Goal: Register for event/course

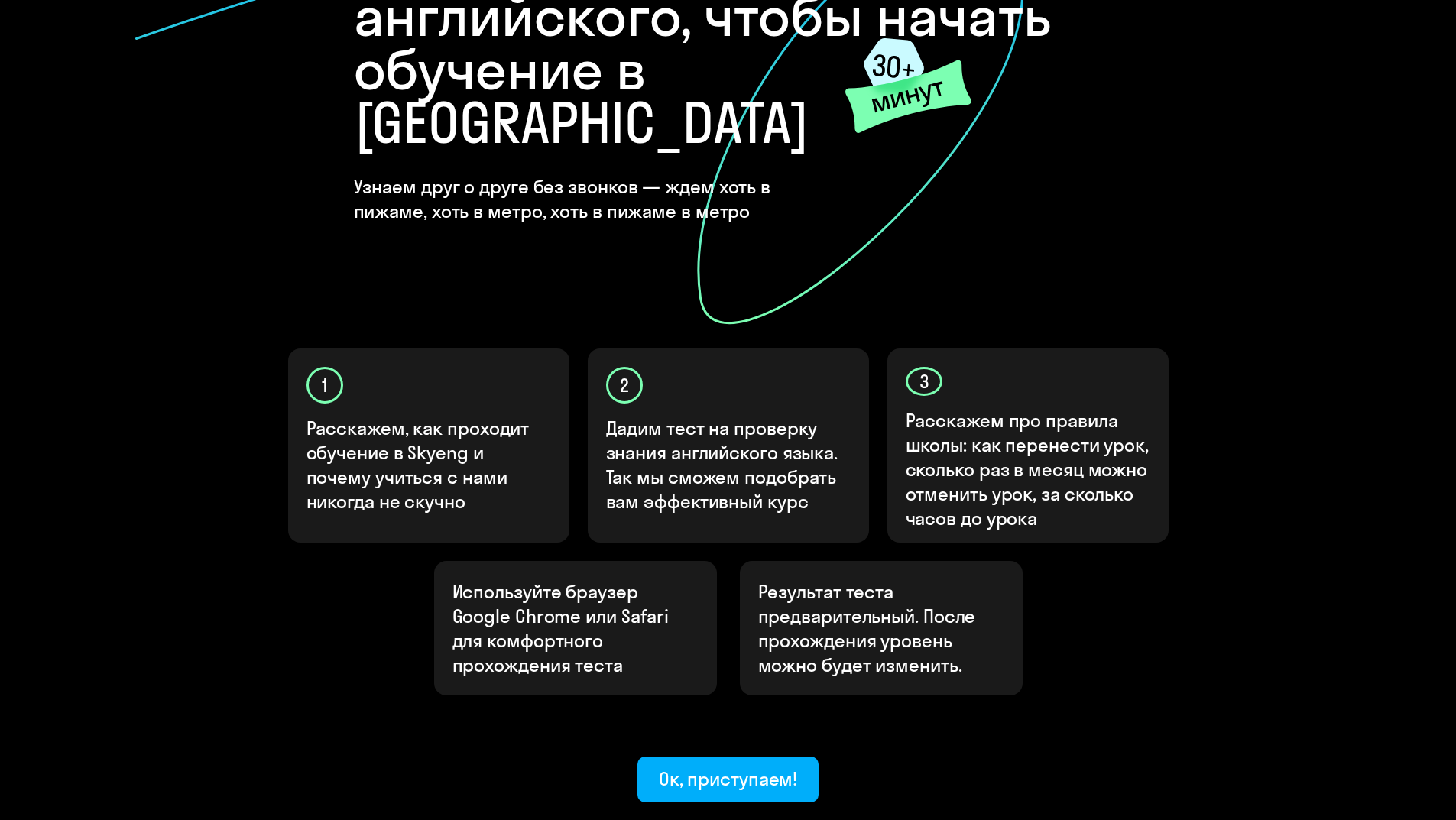
scroll to position [229, 0]
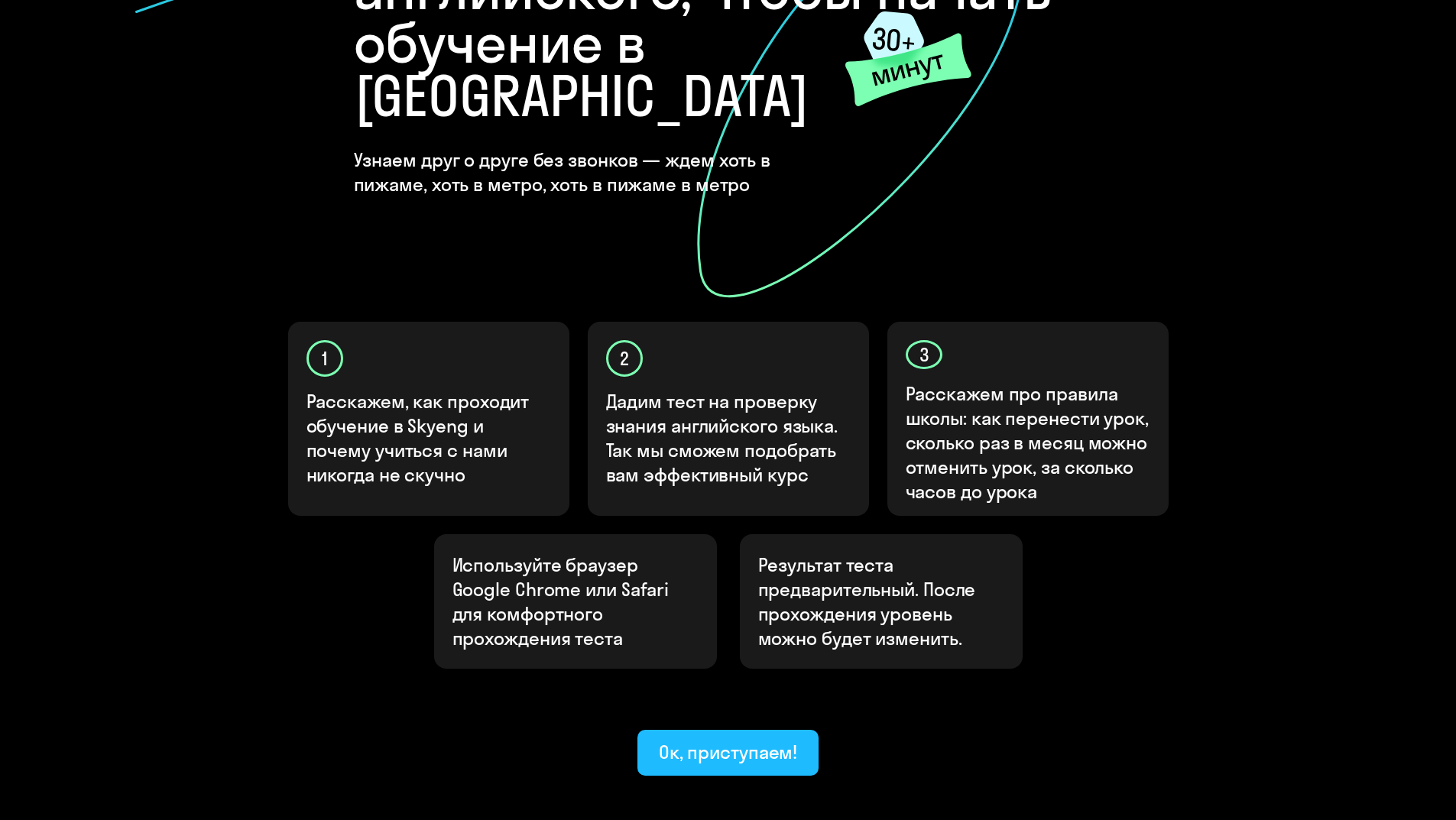
click at [718, 740] on div "Ок, приступаем!" at bounding box center [728, 752] width 139 height 24
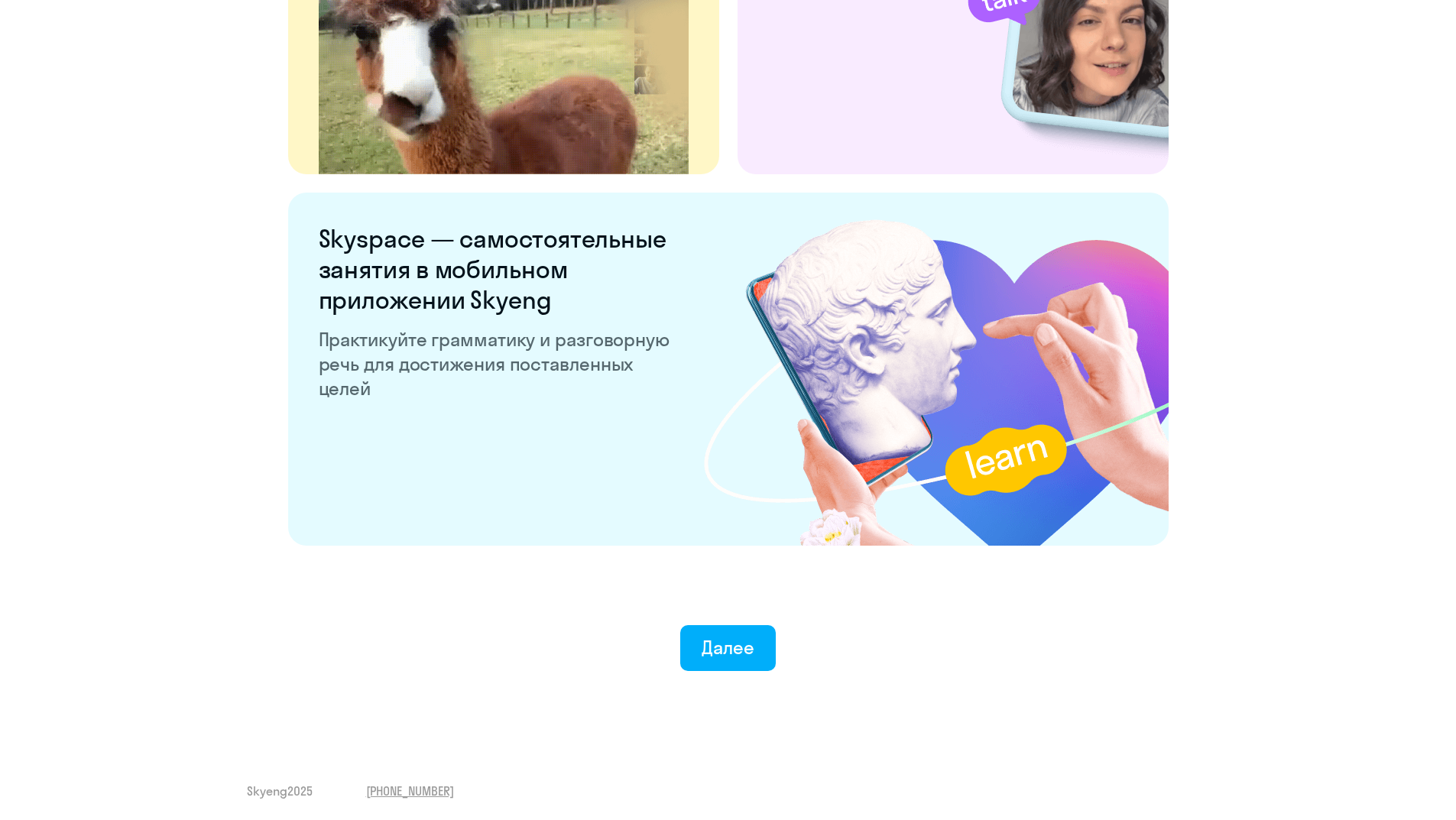
scroll to position [2723, 0]
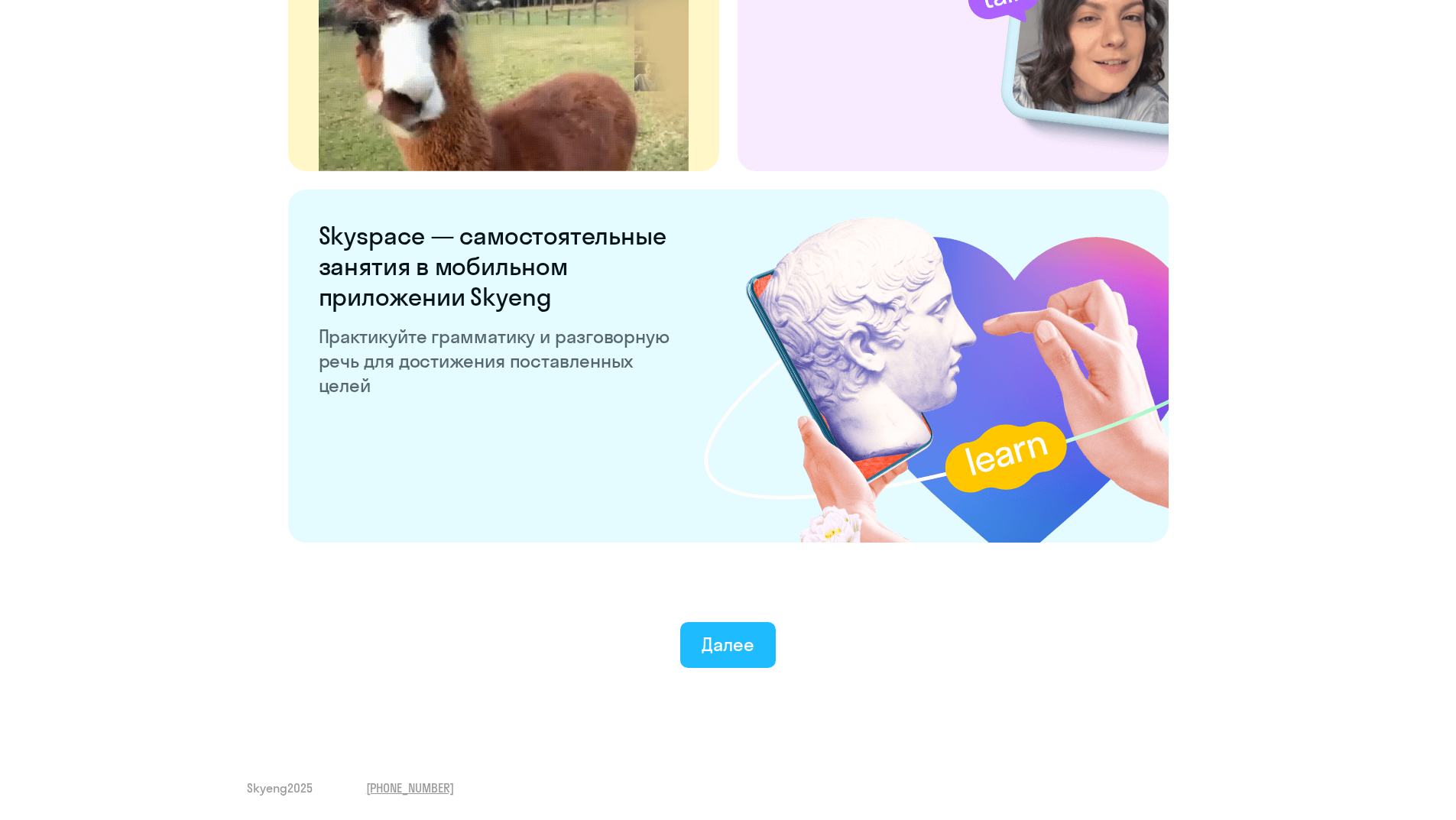
click at [732, 645] on div "Далее" at bounding box center [728, 645] width 52 height 24
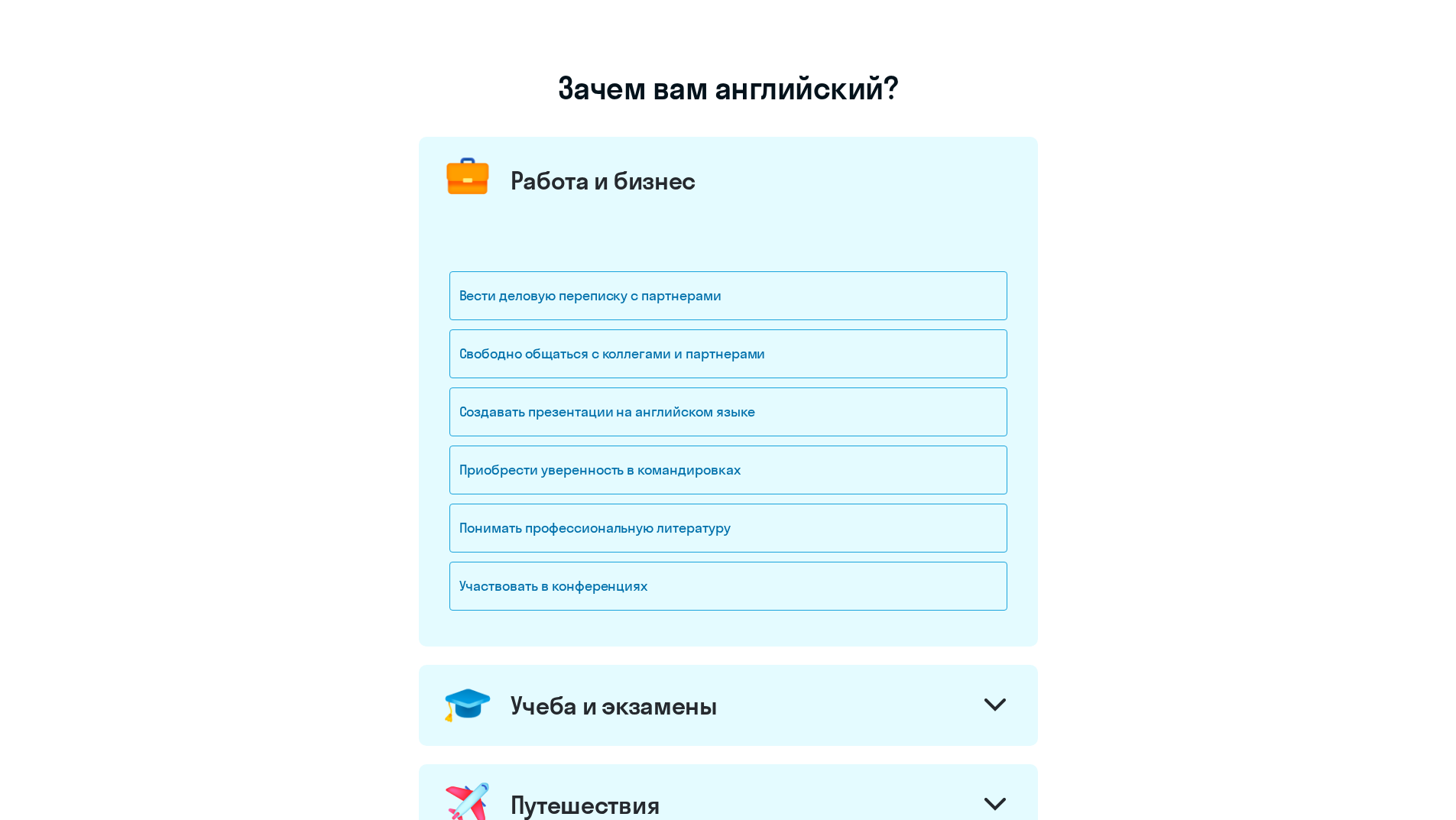
scroll to position [153, 0]
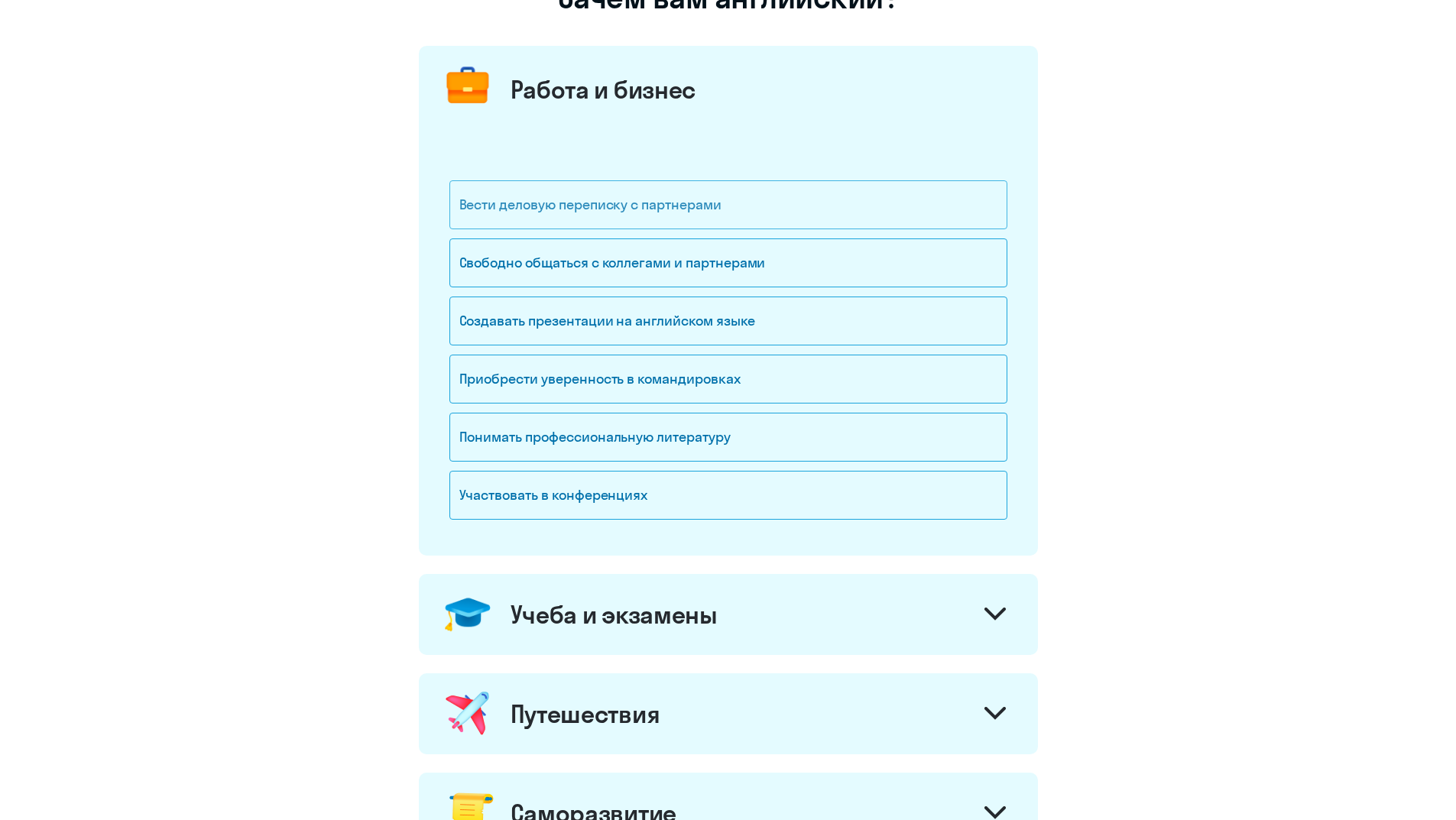
click at [666, 211] on div "Вести деловую переписку с партнерами" at bounding box center [728, 205] width 558 height 49
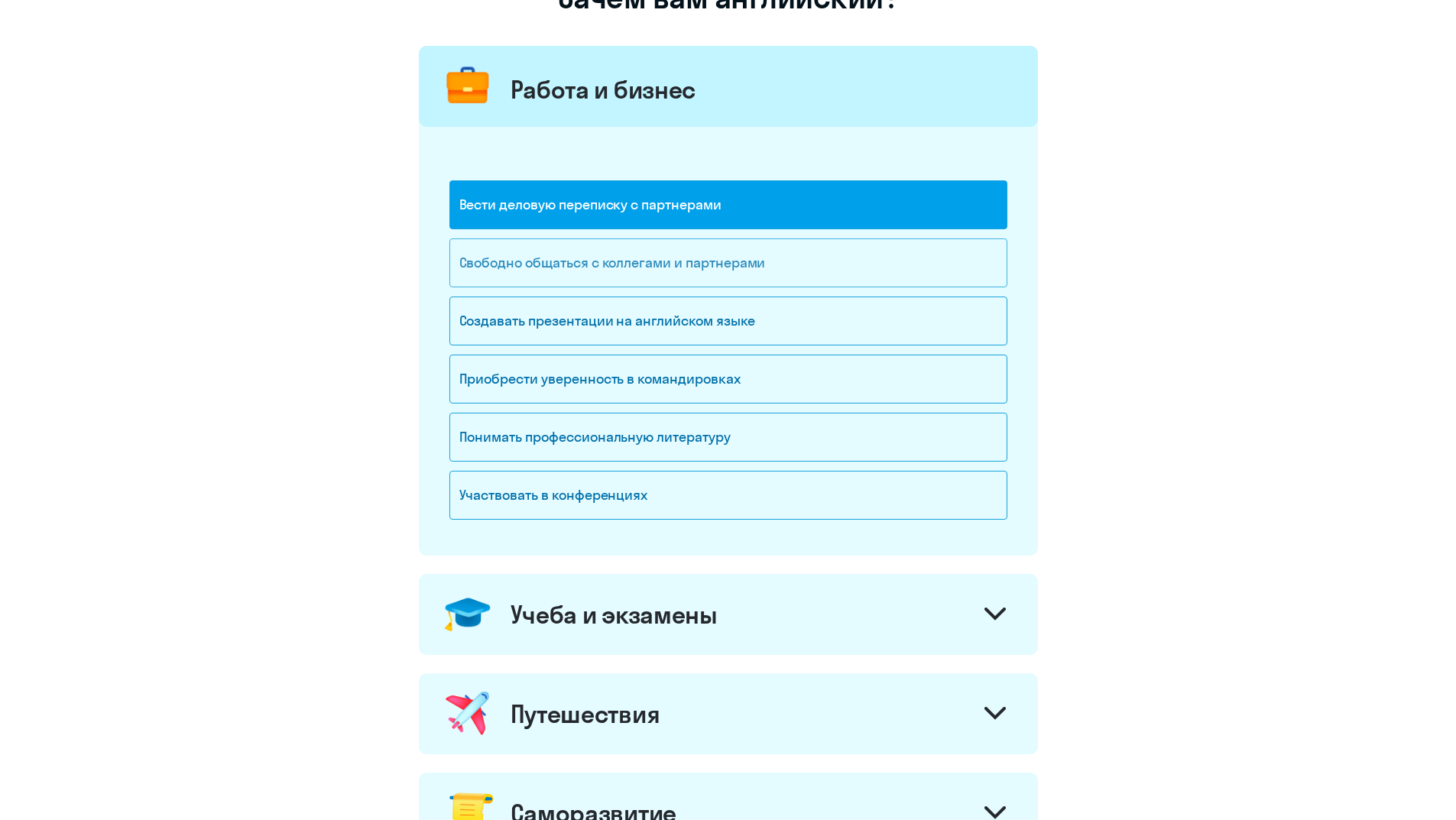
click at [667, 263] on div "Свободно общаться с коллегами и партнерами" at bounding box center [728, 263] width 558 height 49
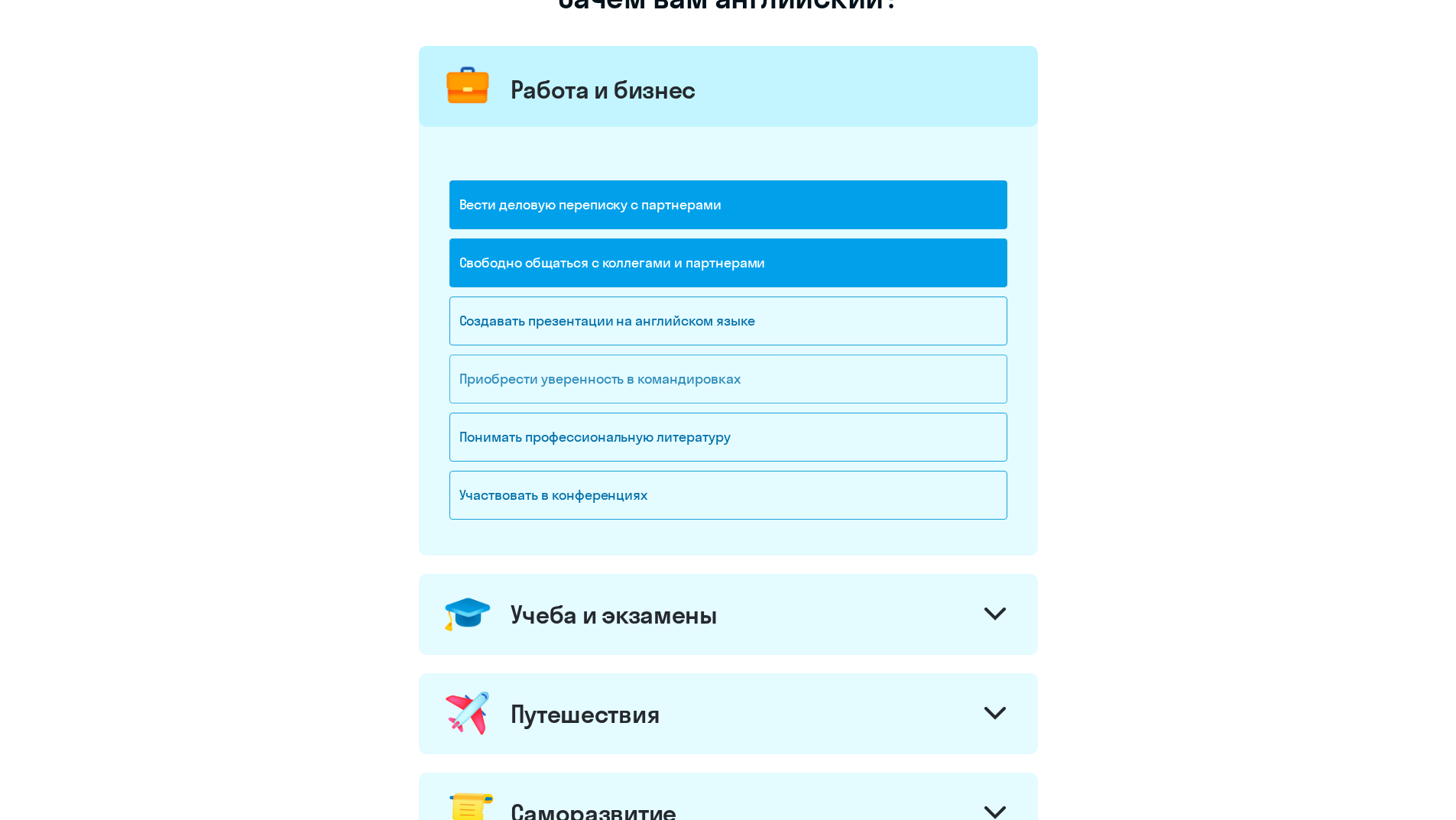
click at [694, 382] on div "Приобрести уверенность в командировках" at bounding box center [728, 379] width 558 height 49
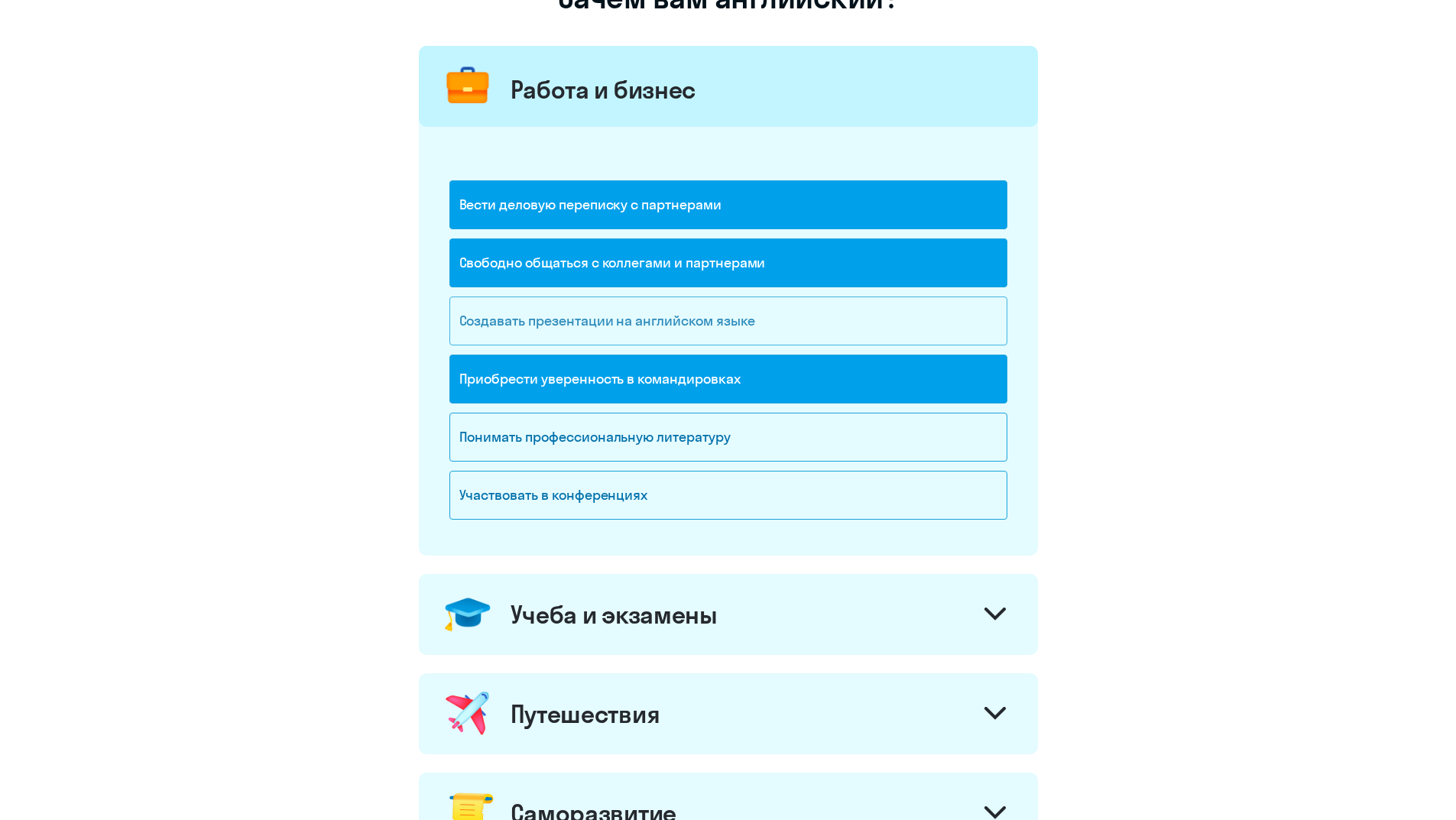
click at [789, 314] on div "Создавать презентации на английском языке" at bounding box center [728, 321] width 558 height 49
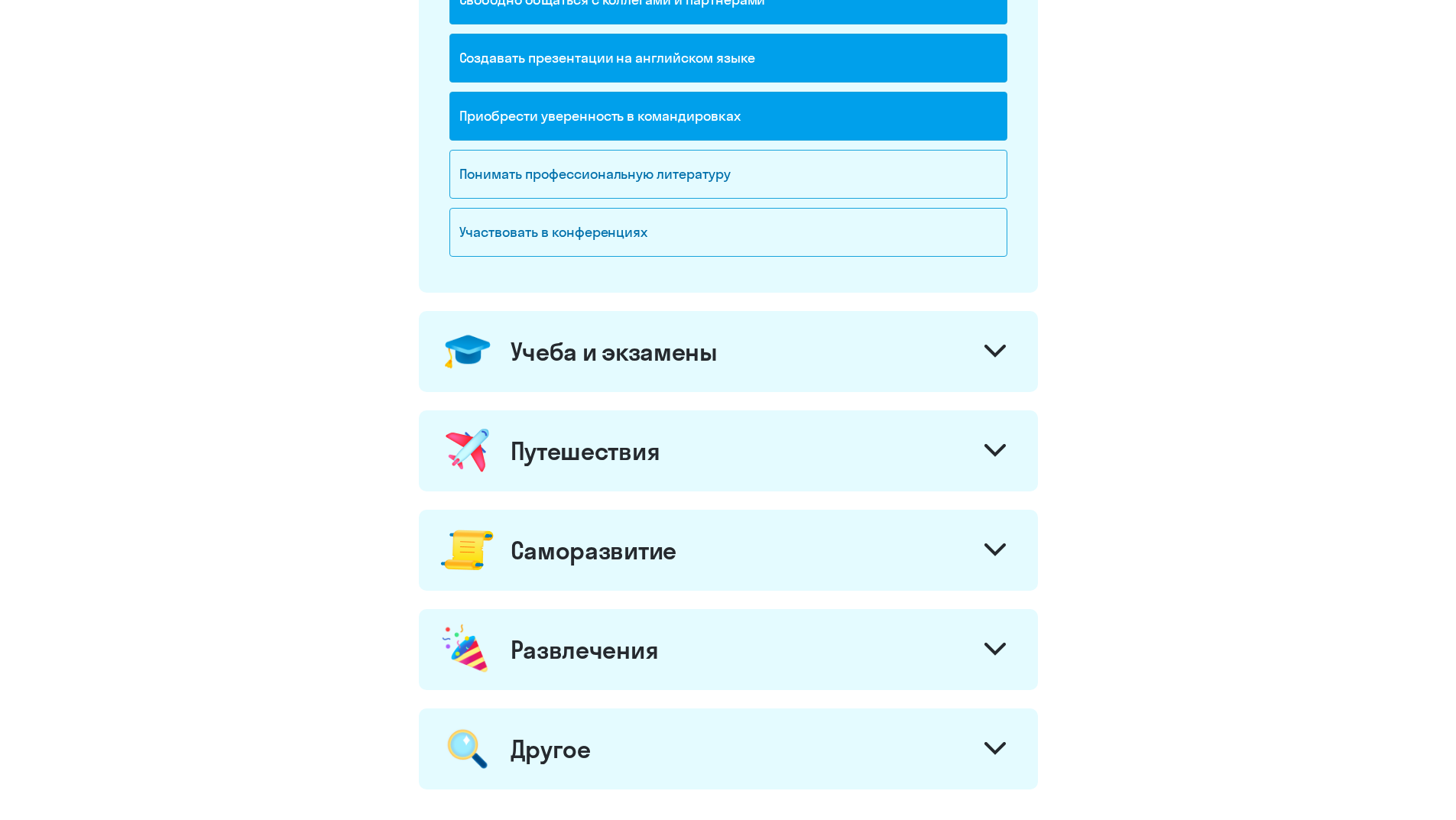
scroll to position [459, 0]
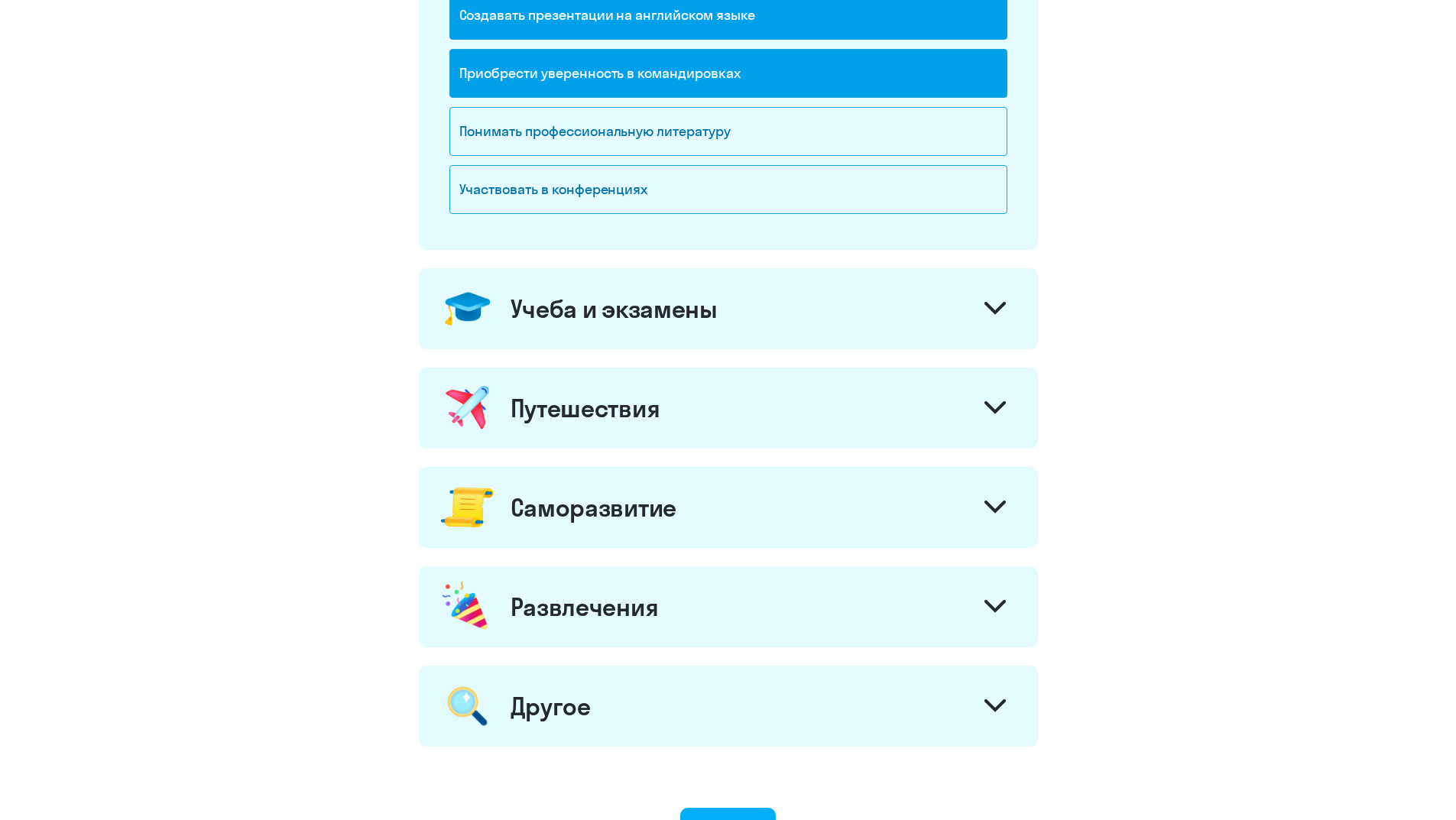
click at [992, 309] on icon at bounding box center [995, 308] width 18 height 10
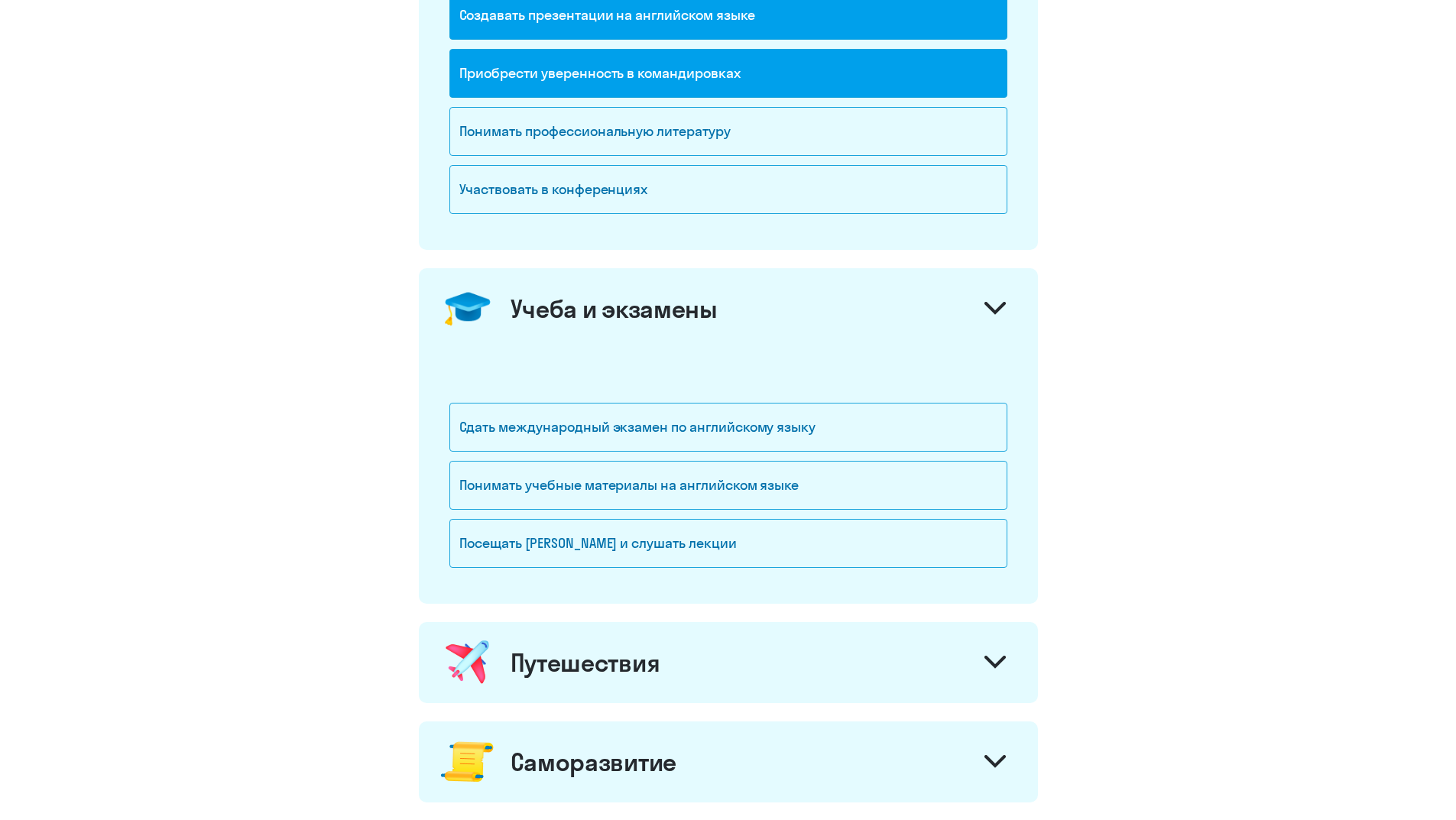
click at [992, 309] on icon at bounding box center [995, 308] width 18 height 10
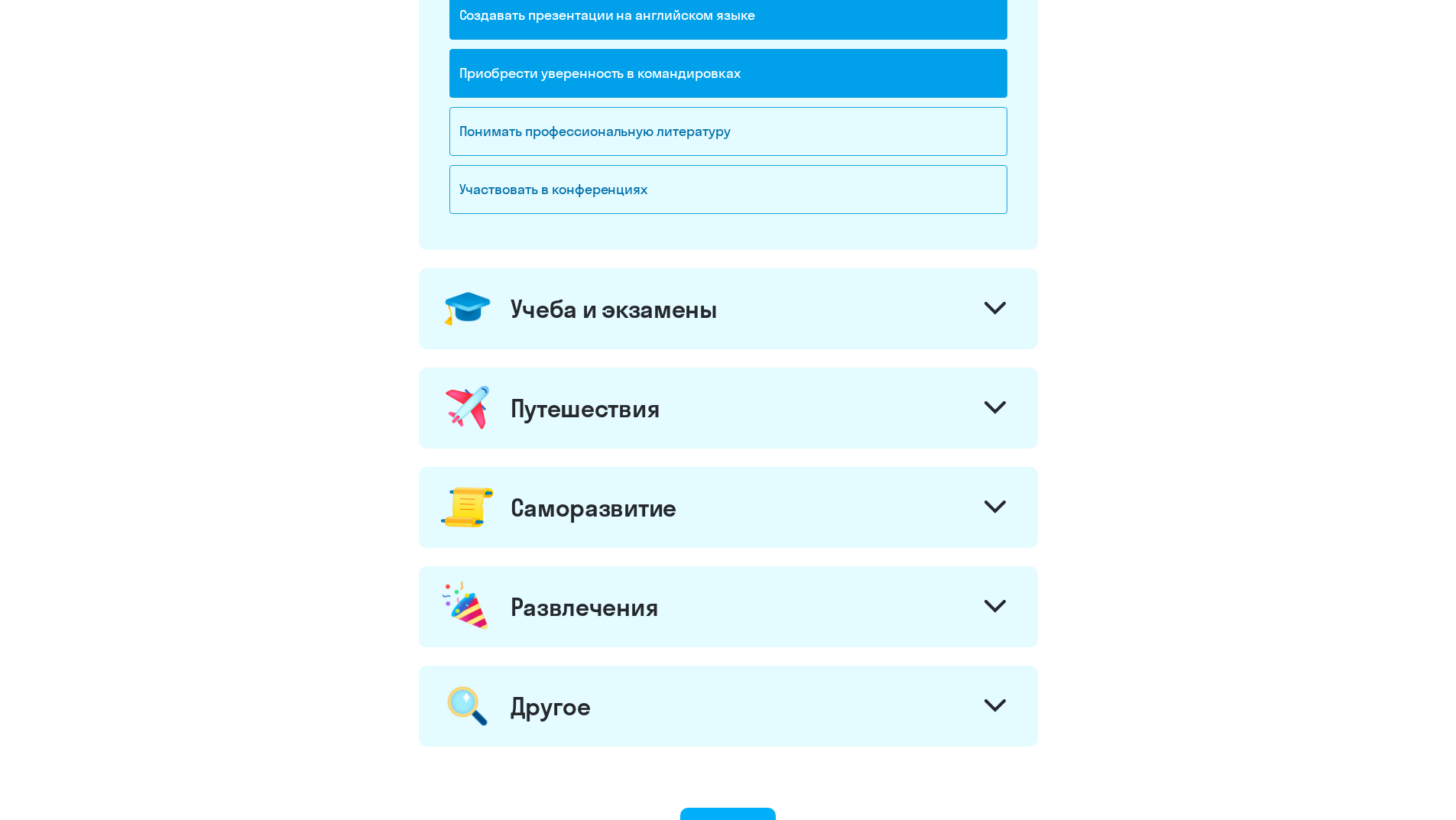
click at [991, 409] on icon at bounding box center [995, 407] width 18 height 10
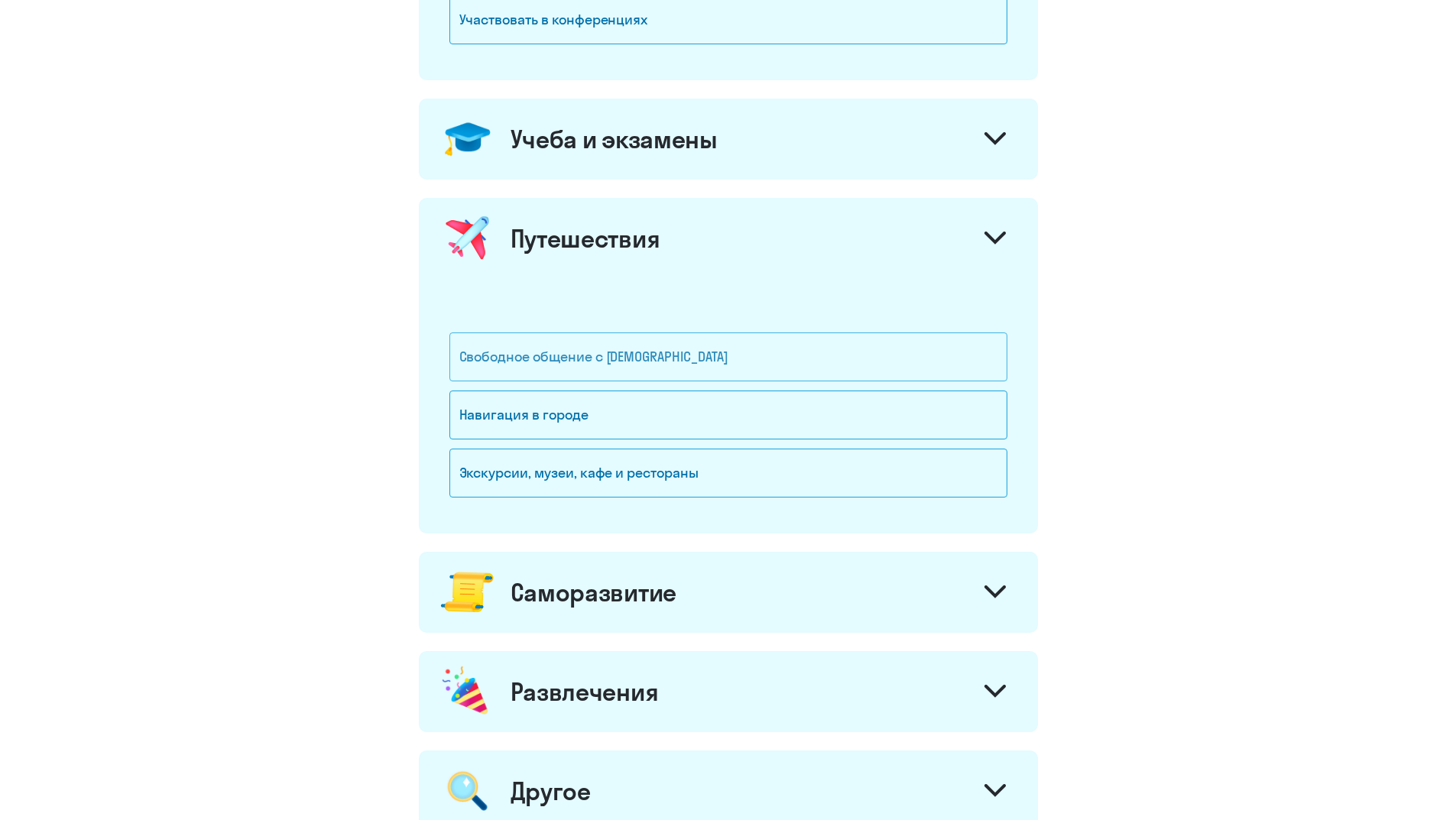
scroll to position [688, 0]
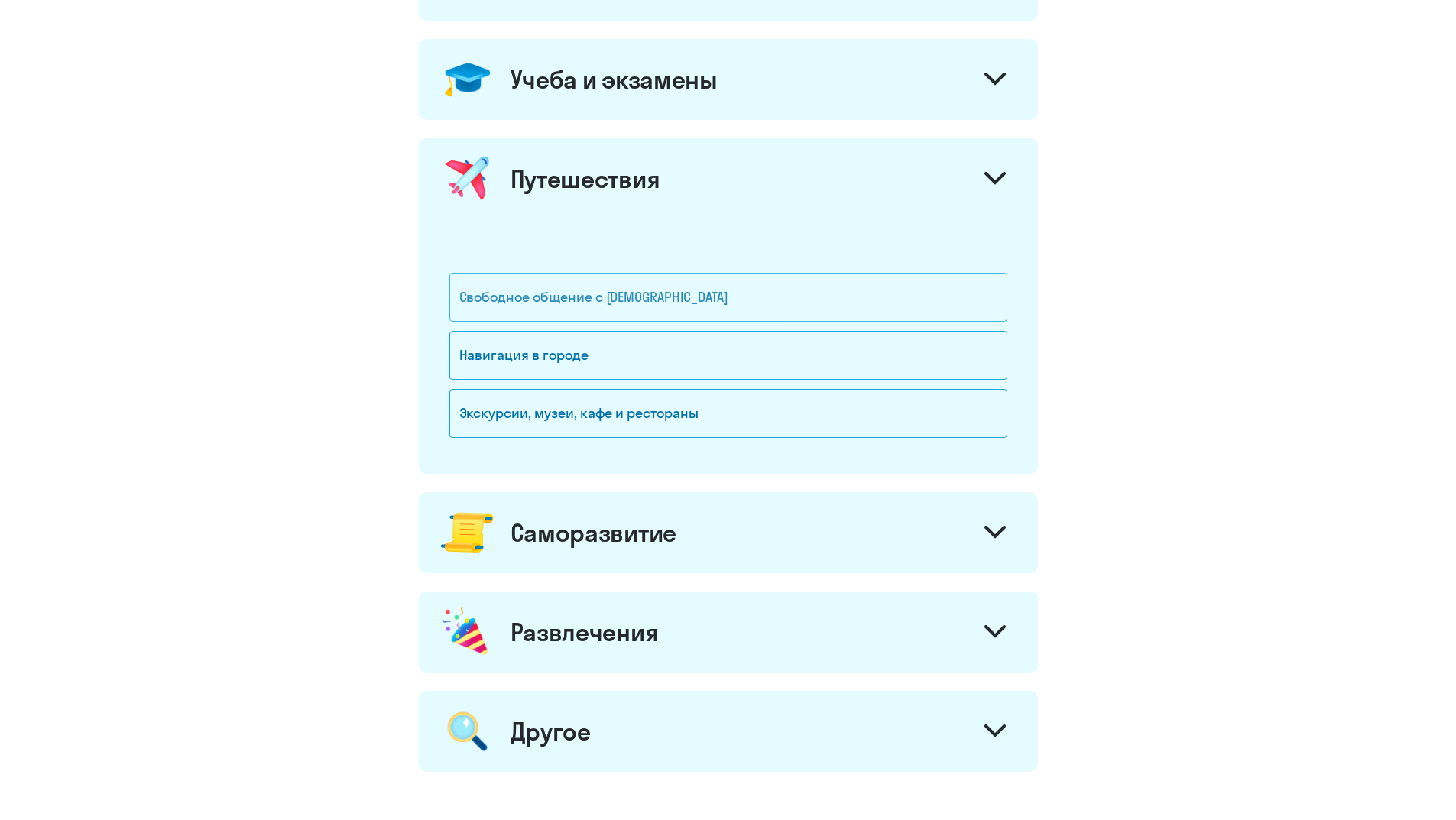
click at [744, 291] on div "Свободное общение с [DEMOGRAPHIC_DATA]" at bounding box center [728, 297] width 558 height 49
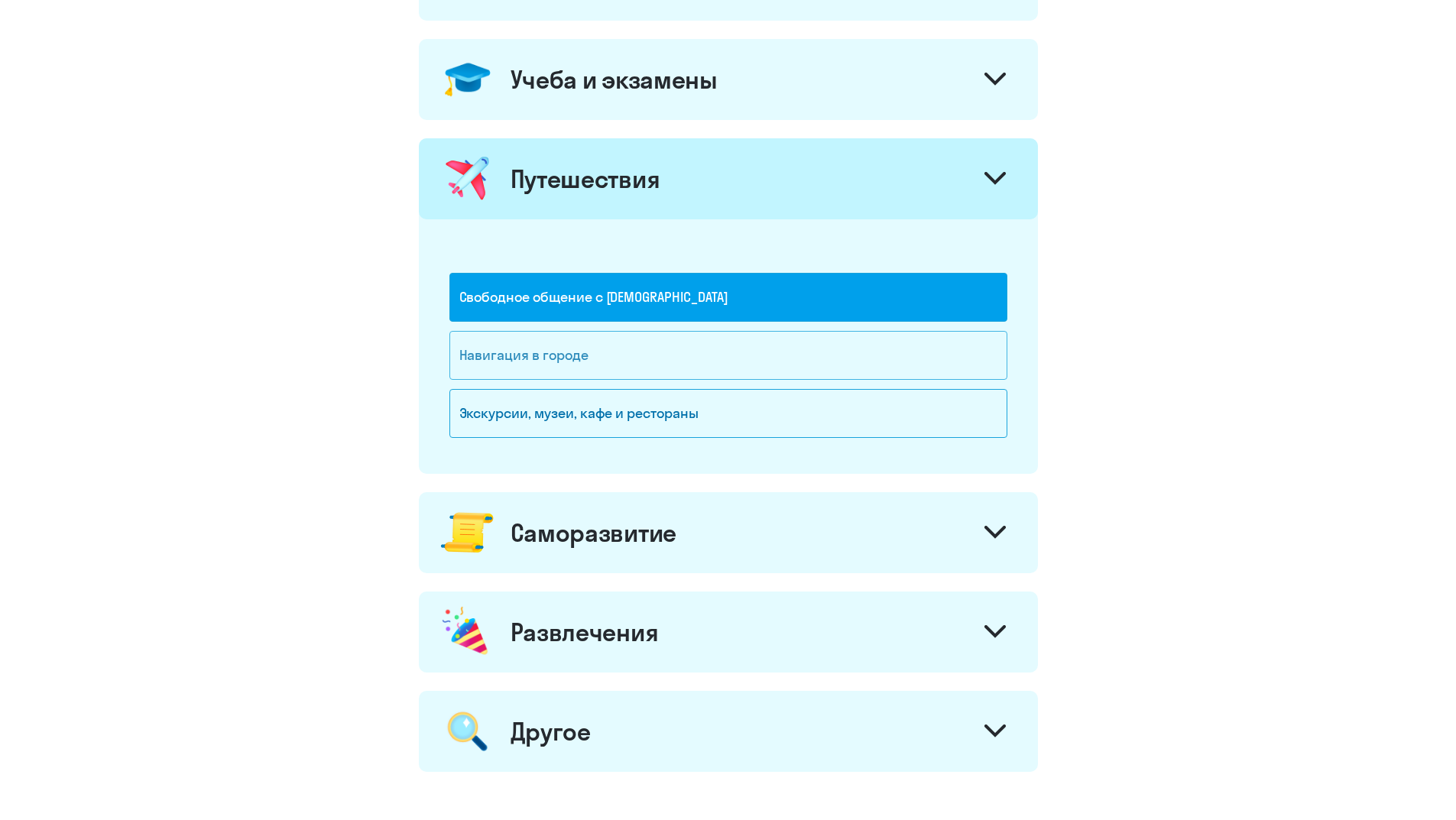
click at [714, 343] on div "Навигация в городе" at bounding box center [728, 355] width 558 height 49
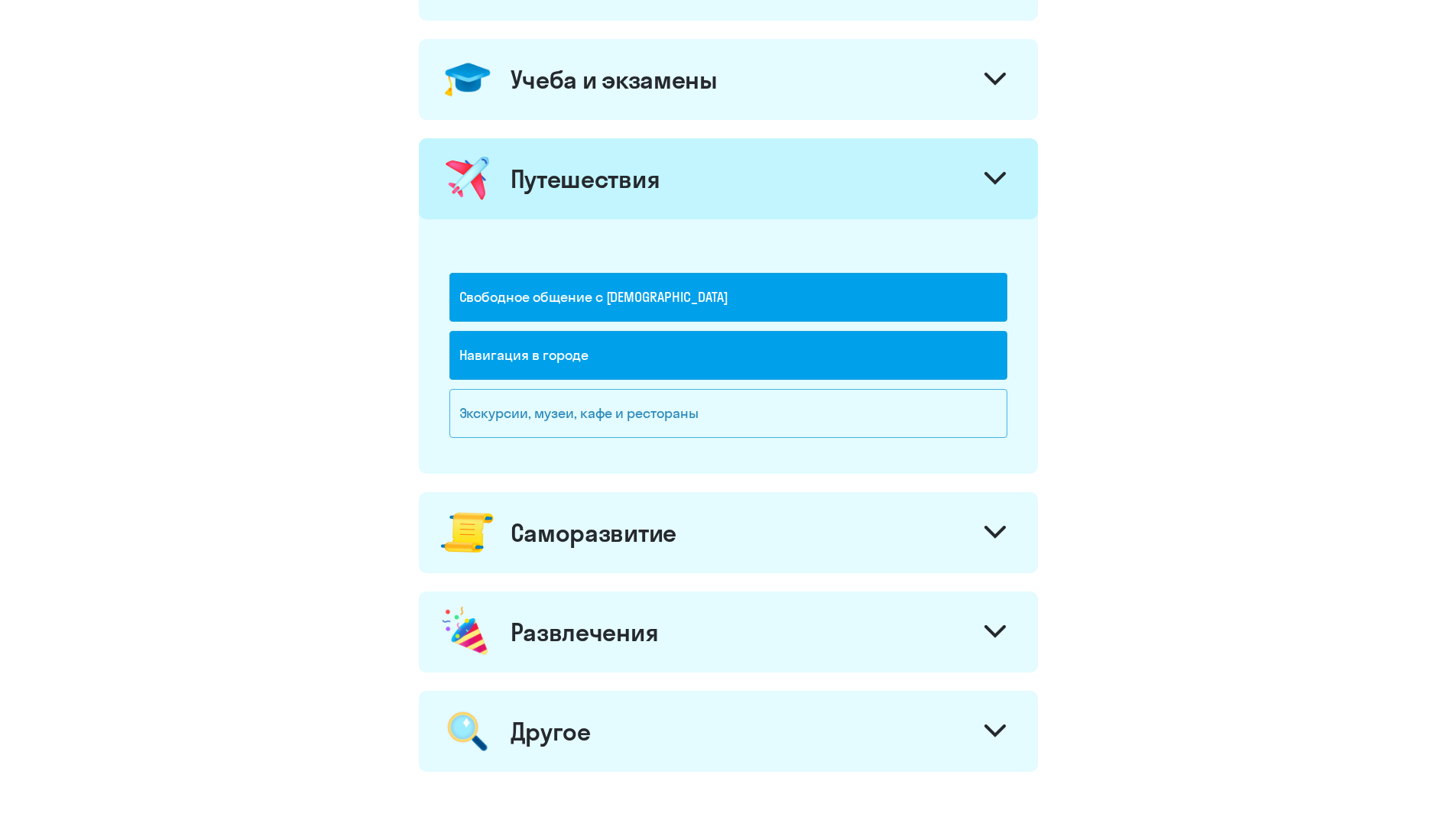
click at [728, 417] on div "Экскурсии, музеи, кафе и рестораны" at bounding box center [728, 413] width 558 height 49
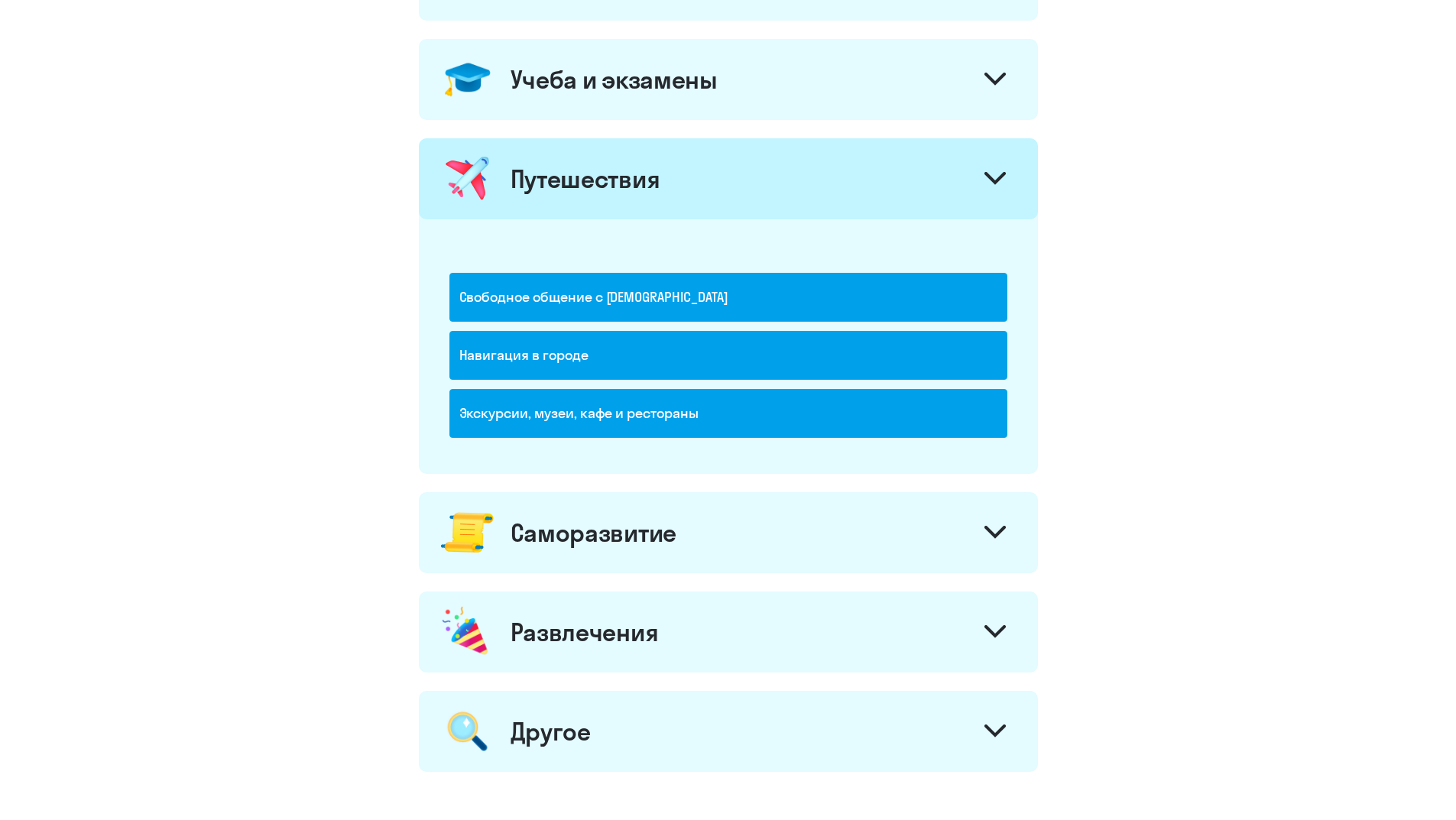
click at [990, 174] on icon at bounding box center [995, 178] width 22 height 13
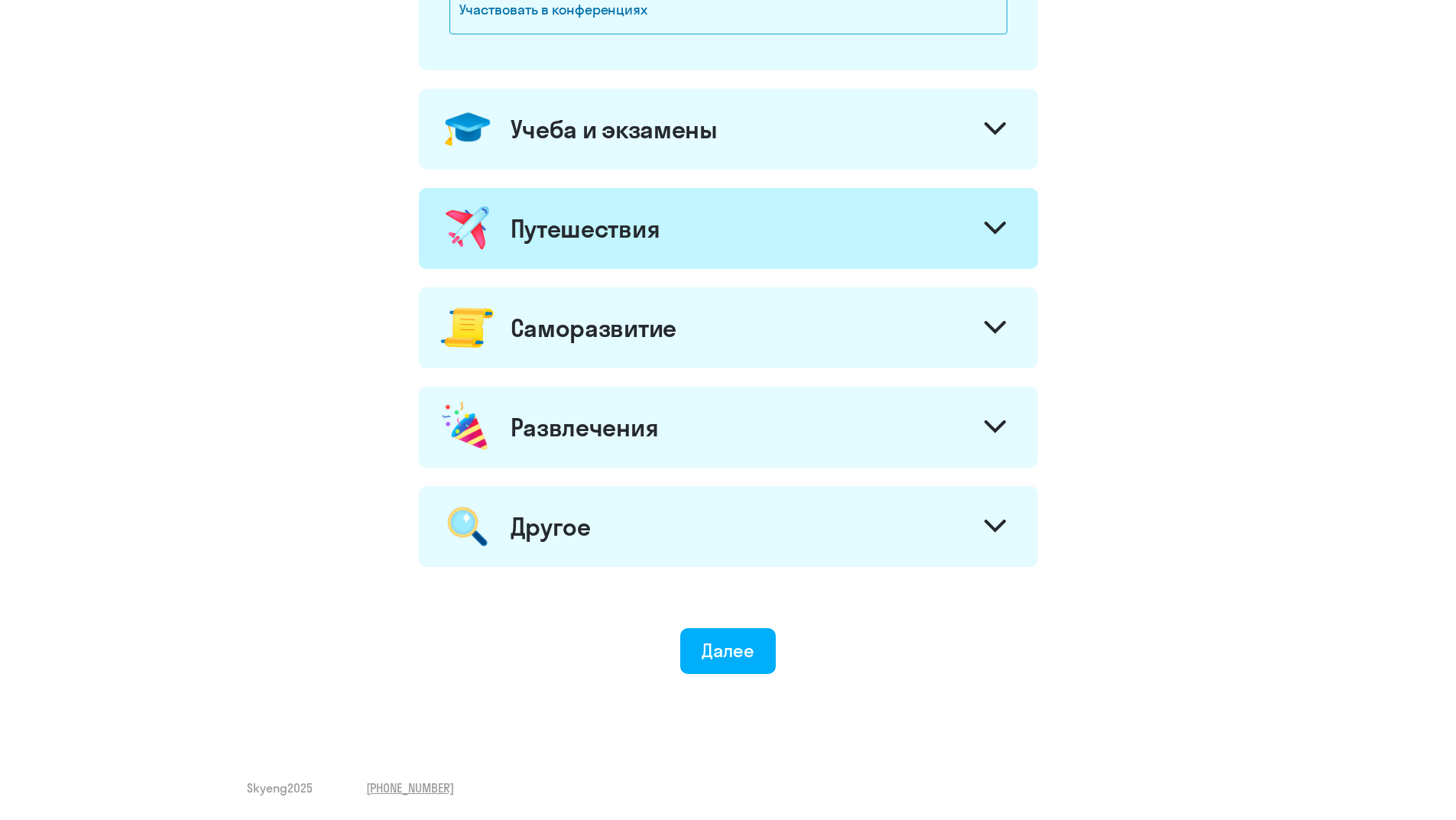
click at [988, 331] on icon at bounding box center [995, 327] width 22 height 13
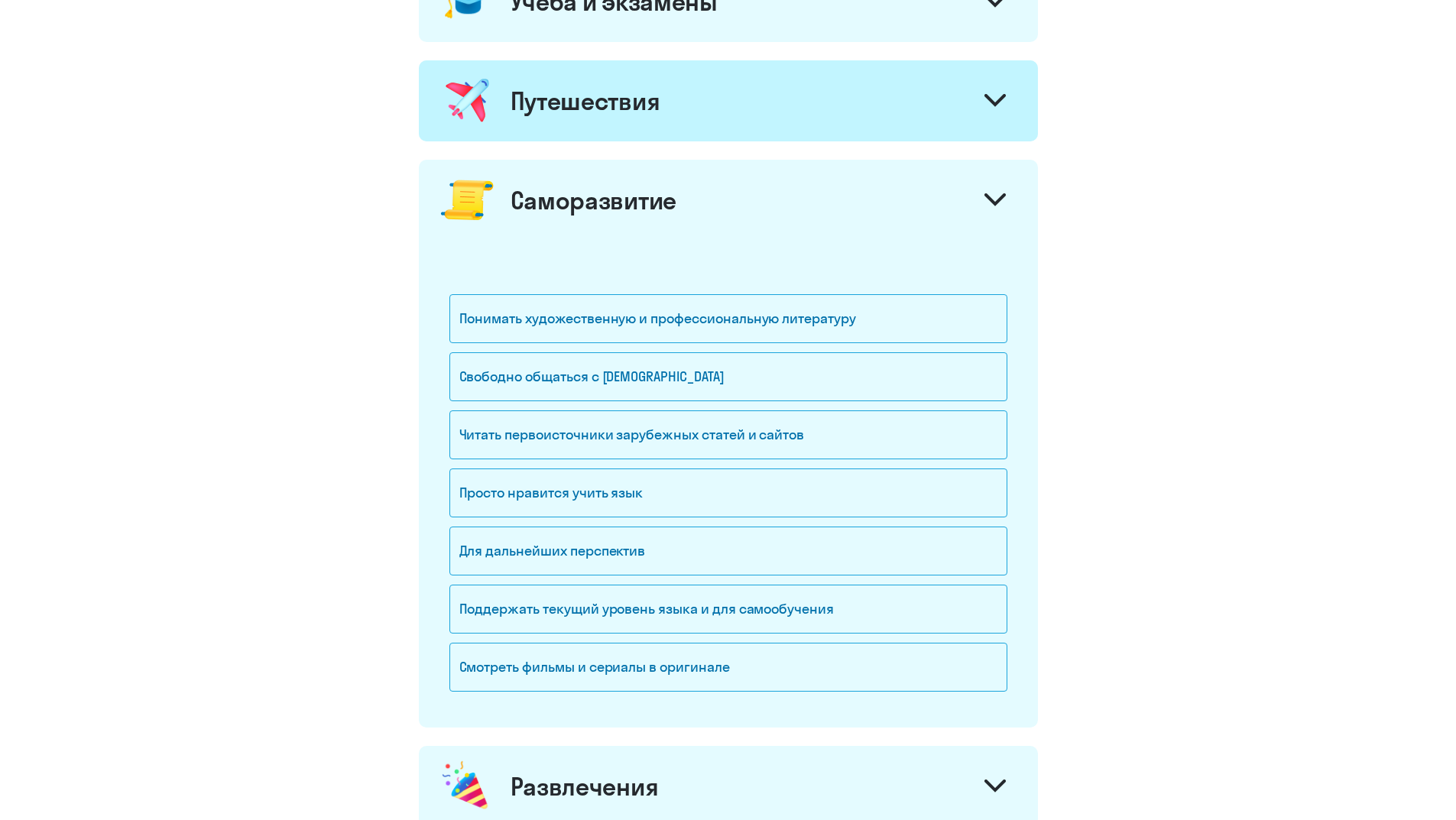
scroll to position [841, 0]
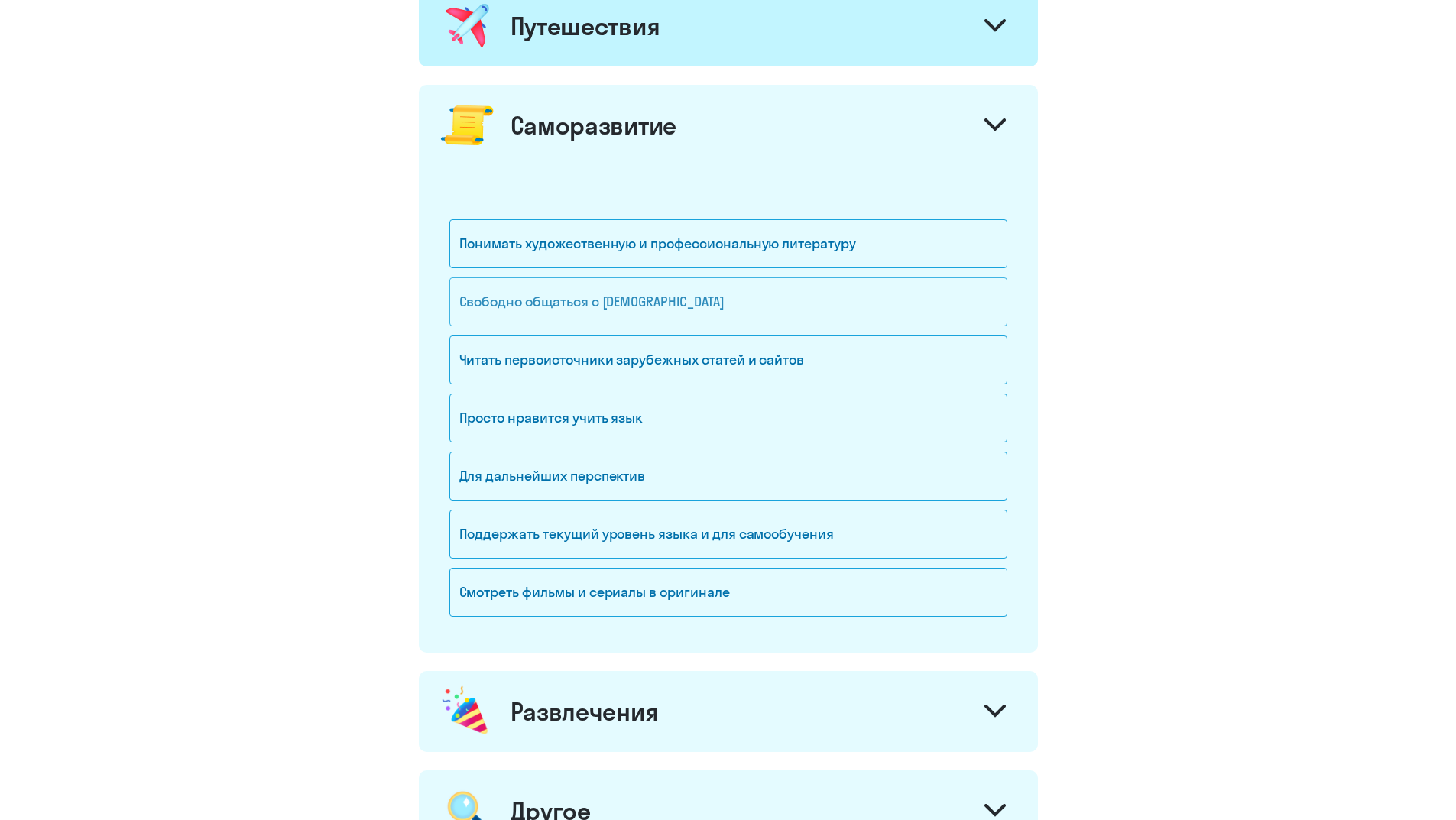
click at [764, 302] on div "Свободно общаться с [DEMOGRAPHIC_DATA]" at bounding box center [728, 302] width 558 height 49
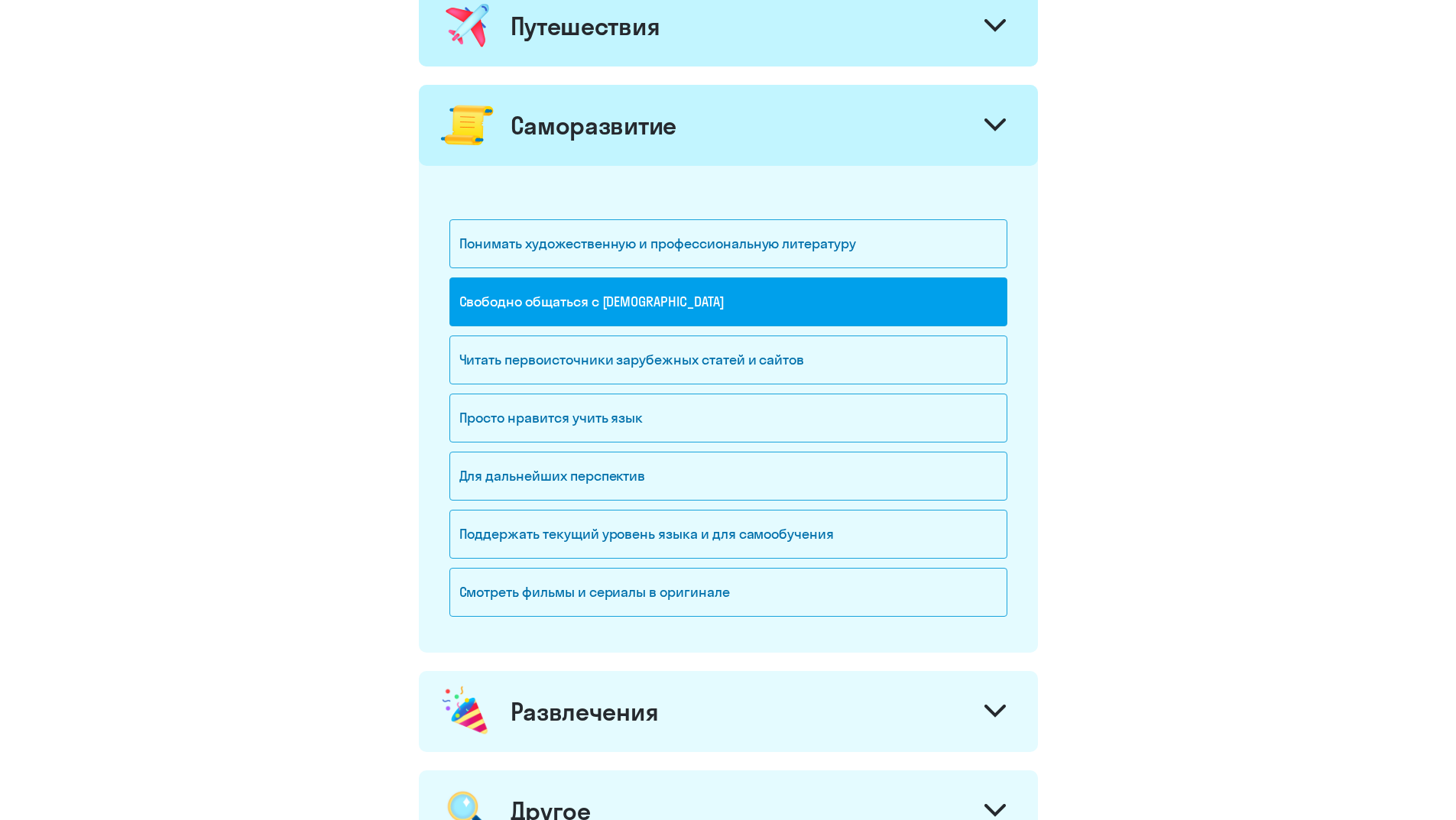
click at [1001, 127] on icon at bounding box center [995, 125] width 22 height 13
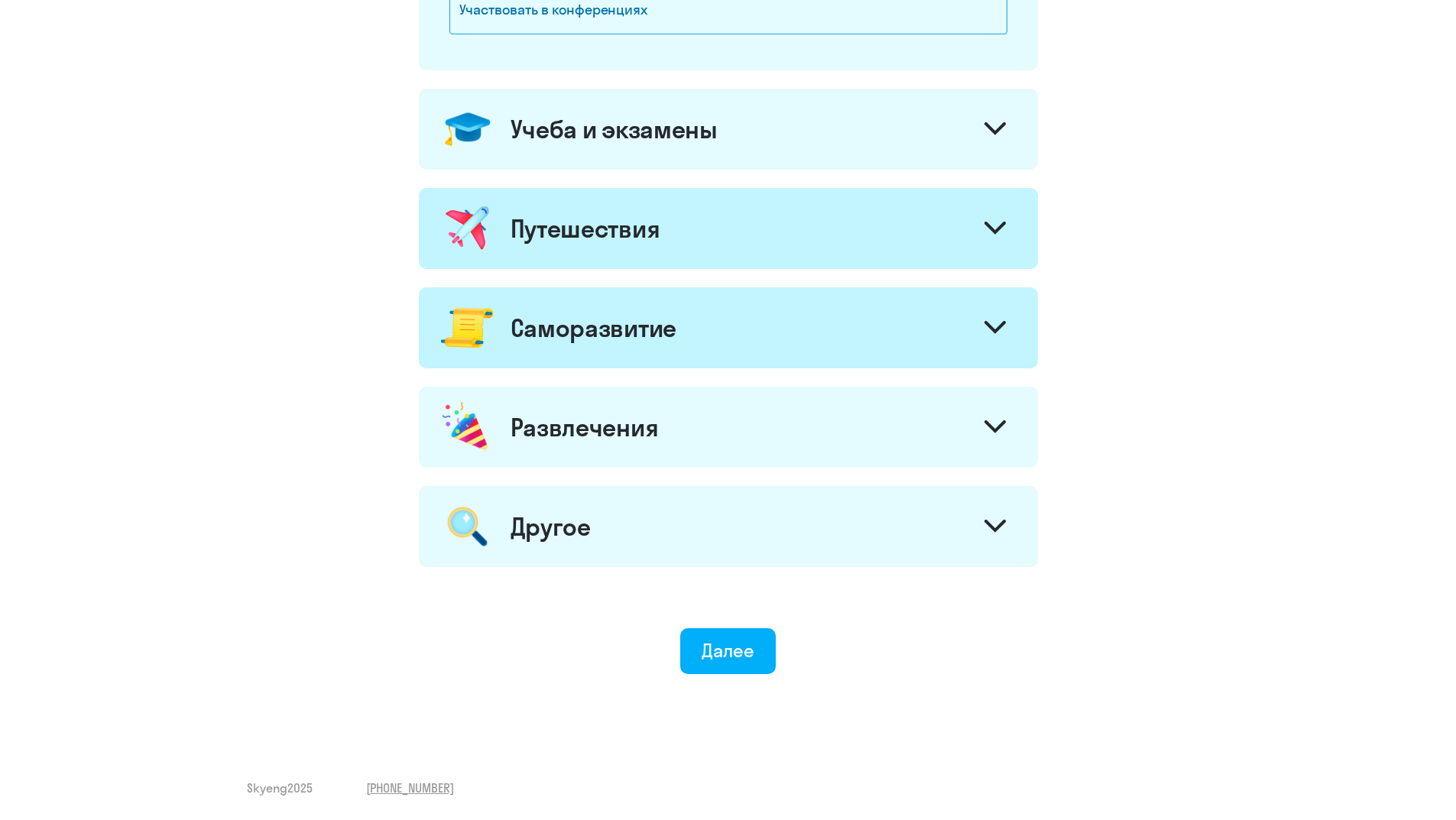
click at [1001, 232] on icon at bounding box center [995, 228] width 22 height 13
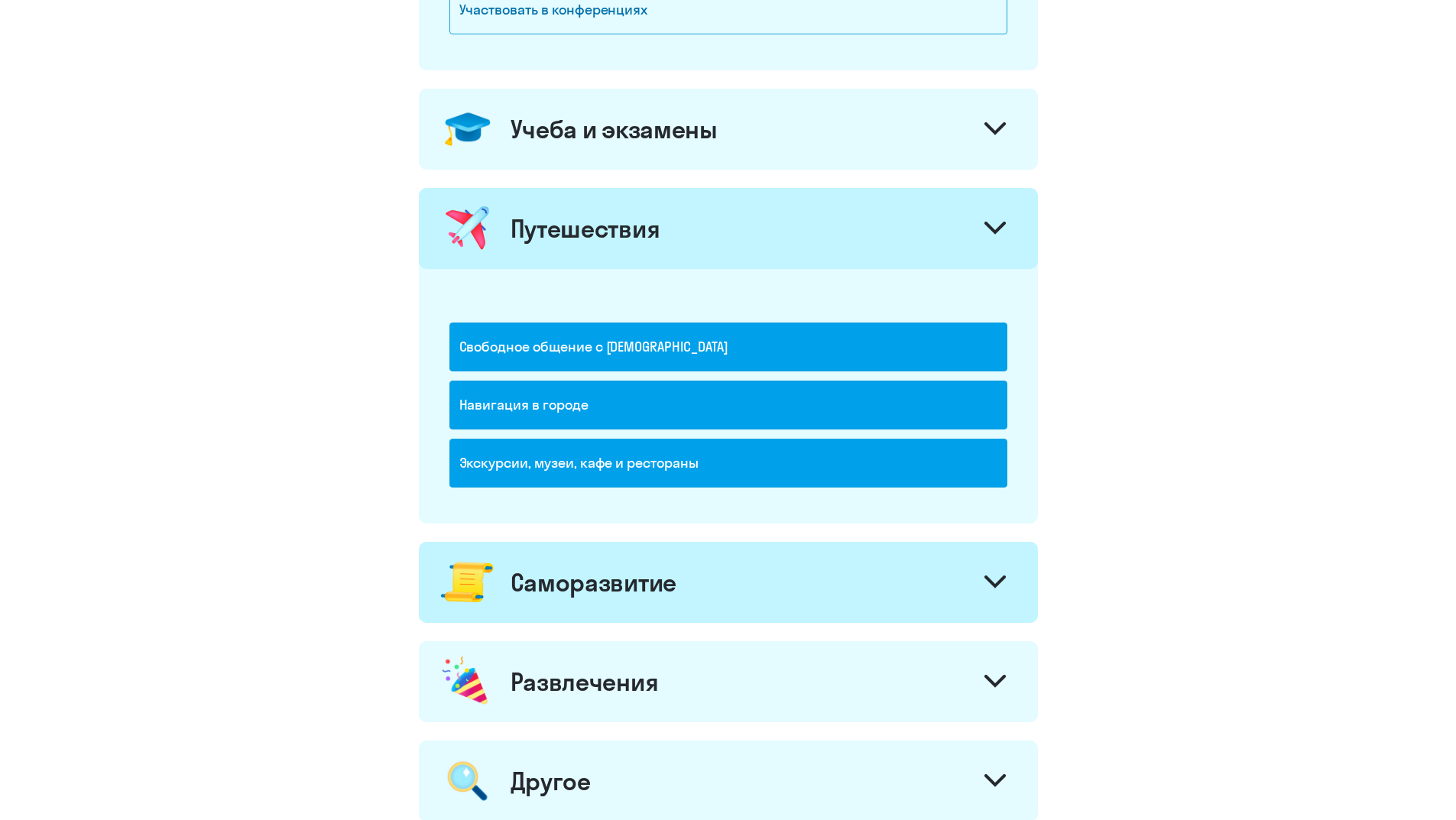
scroll to position [841, 0]
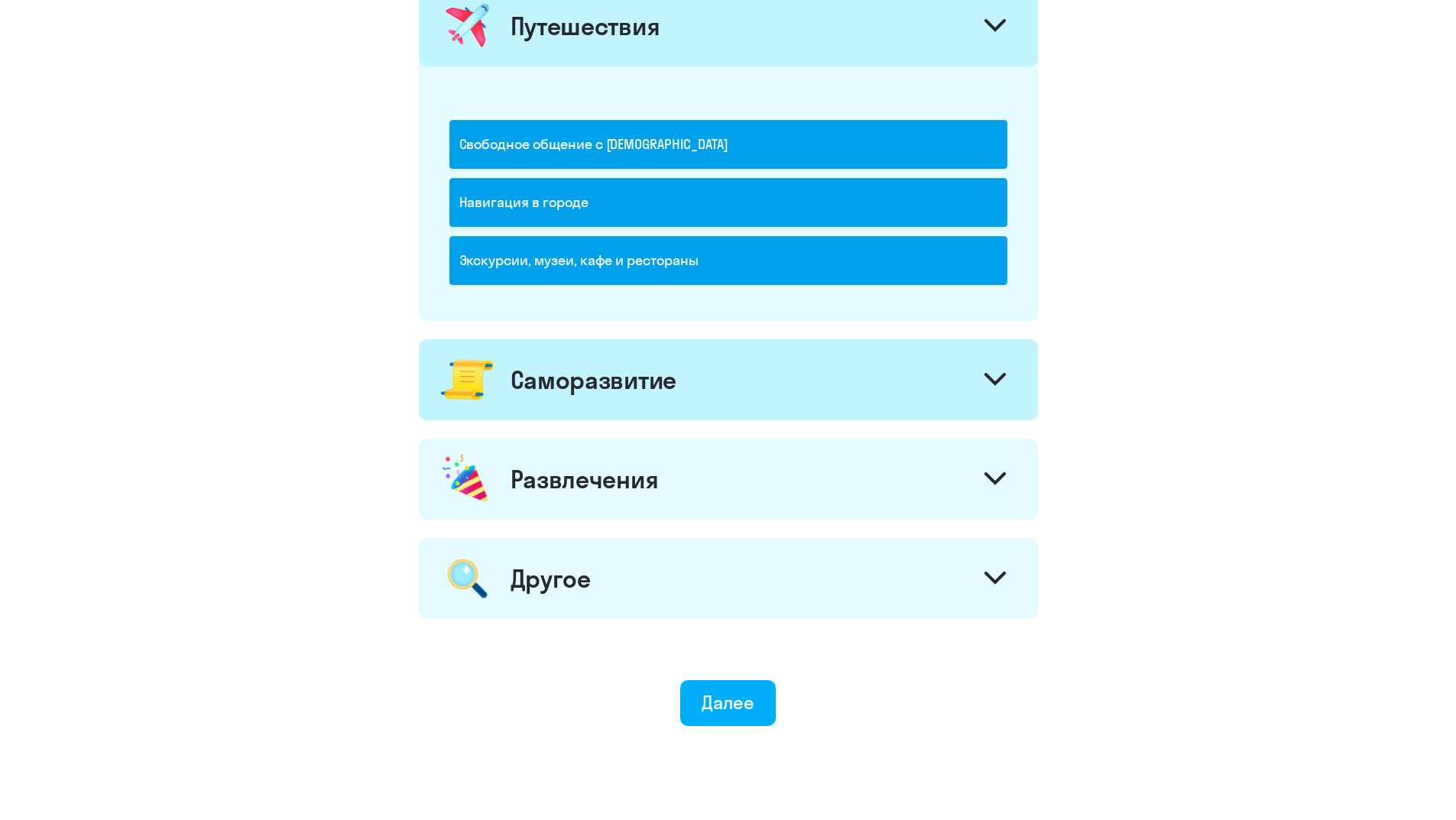
click at [989, 24] on icon at bounding box center [995, 25] width 18 height 10
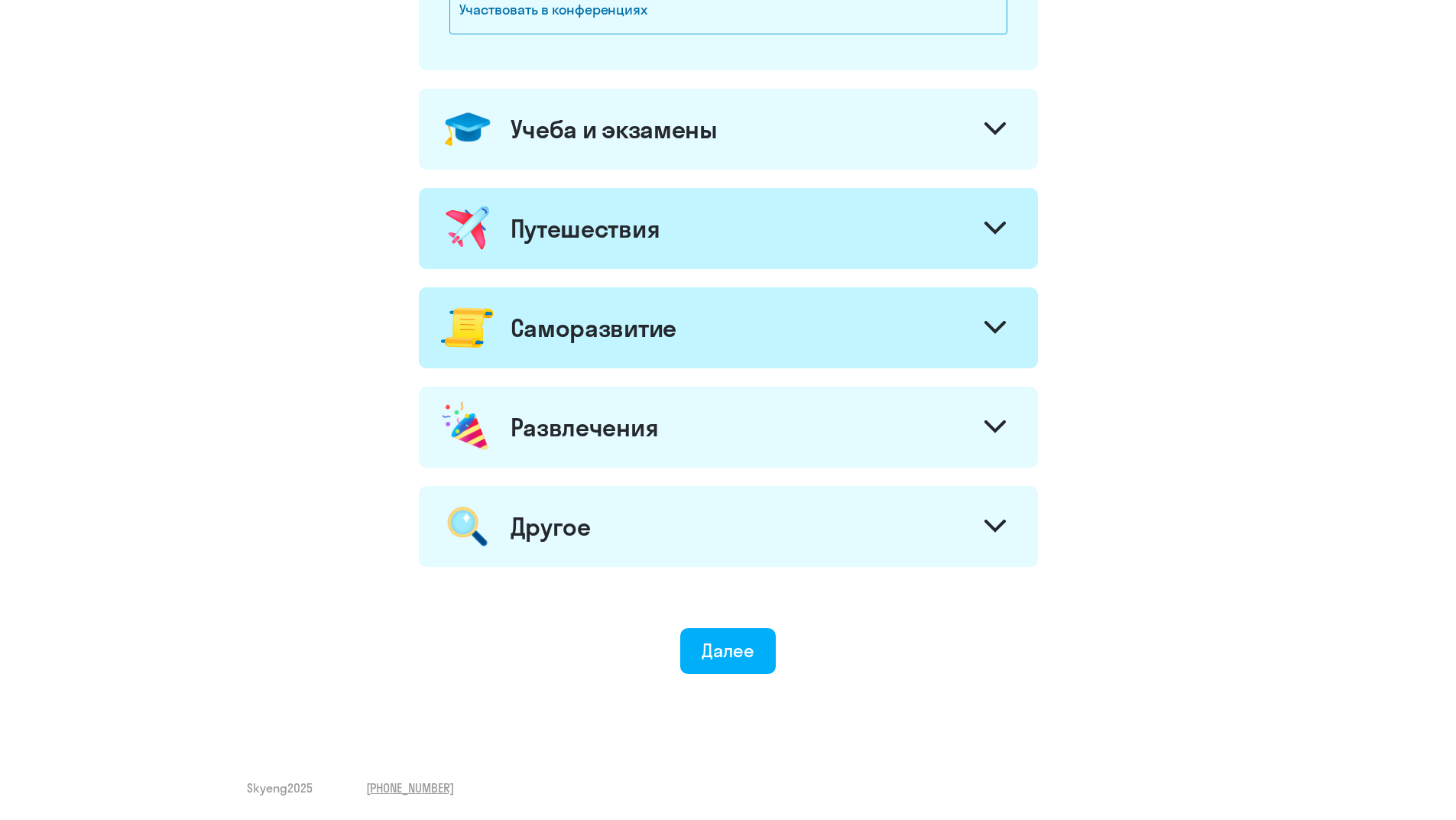
scroll to position [639, 0]
click at [1001, 430] on icon at bounding box center [995, 427] width 22 height 13
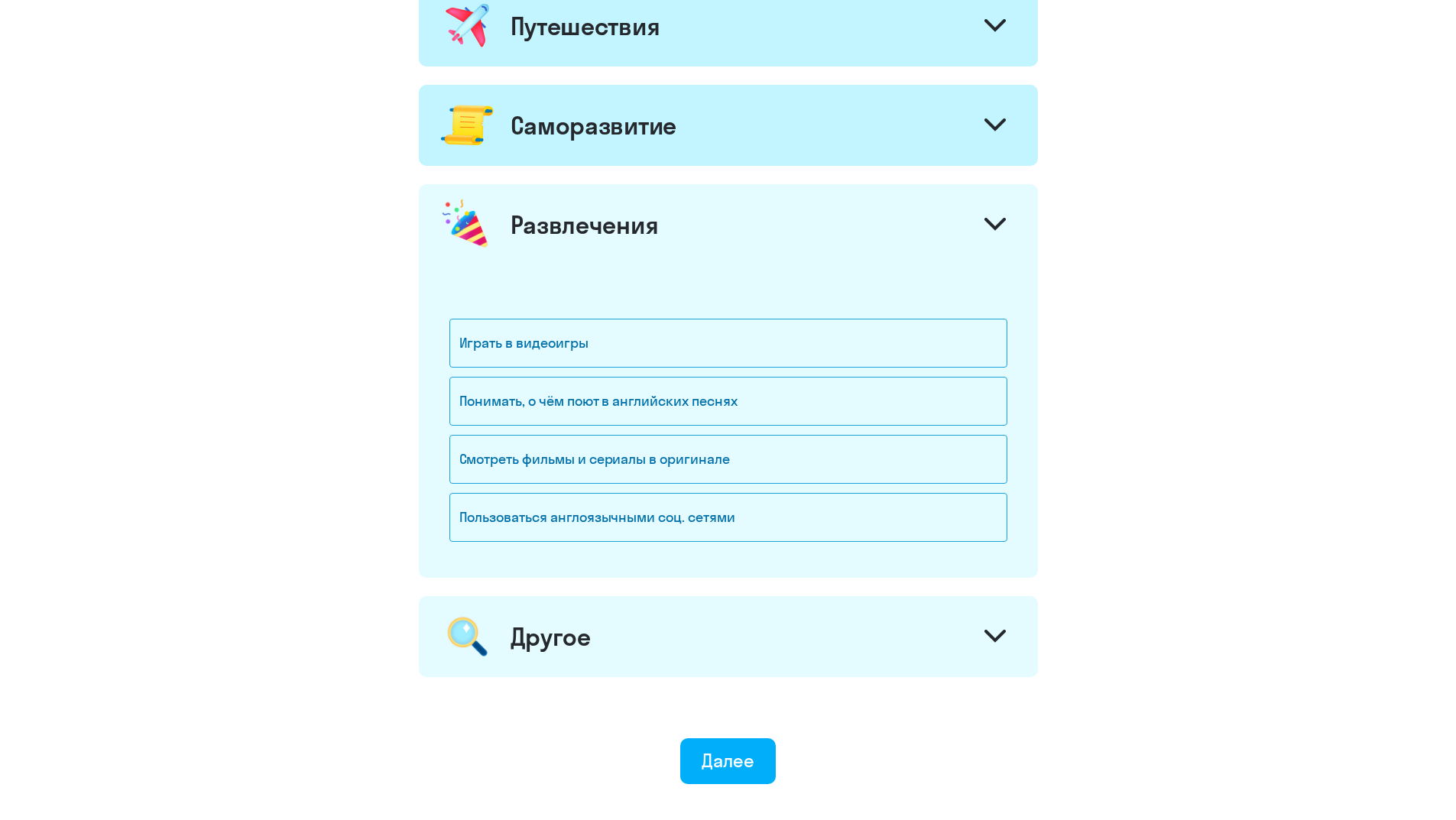
click at [992, 220] on icon at bounding box center [995, 224] width 22 height 13
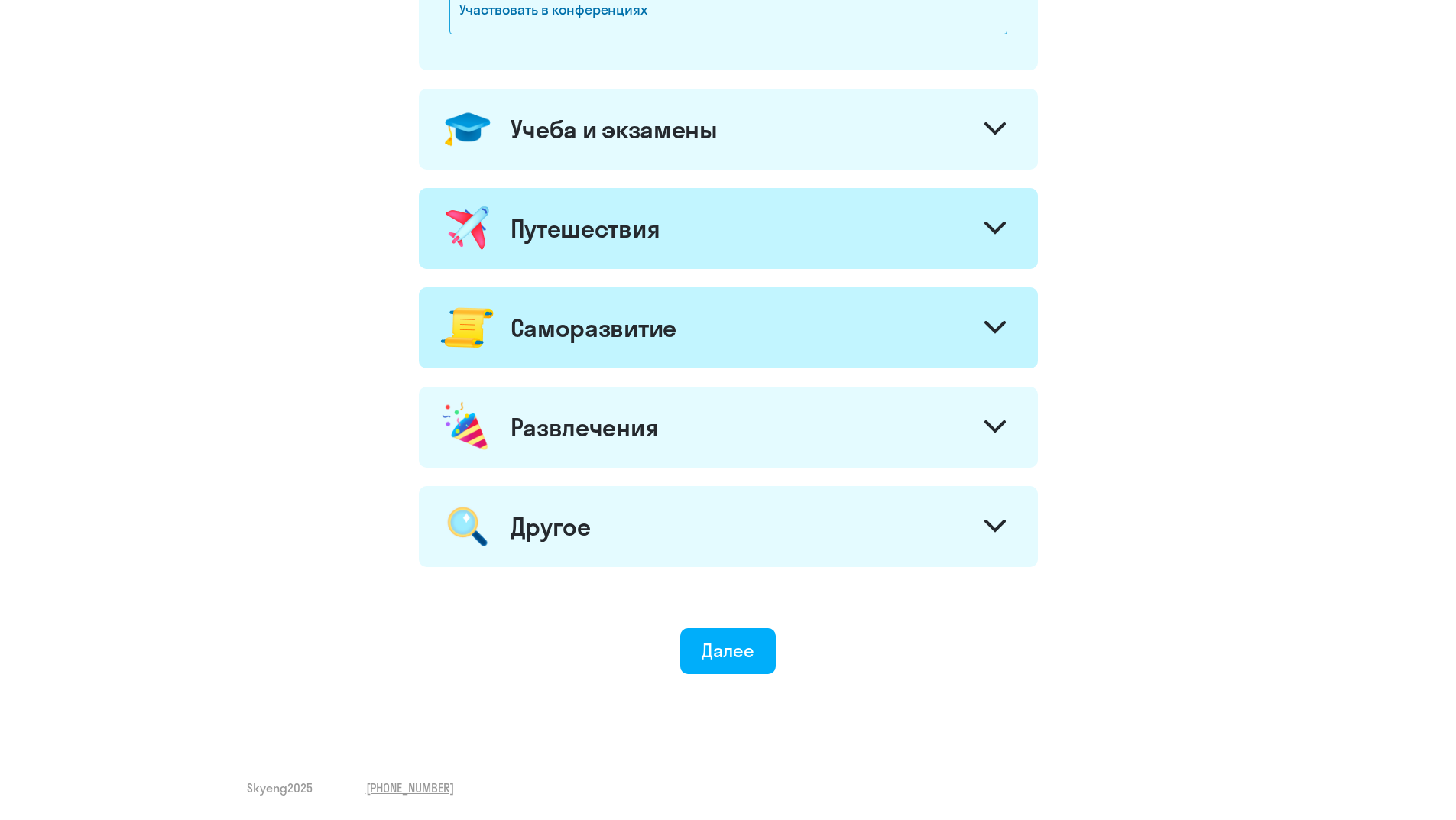
click at [993, 536] on div at bounding box center [995, 529] width 37 height 37
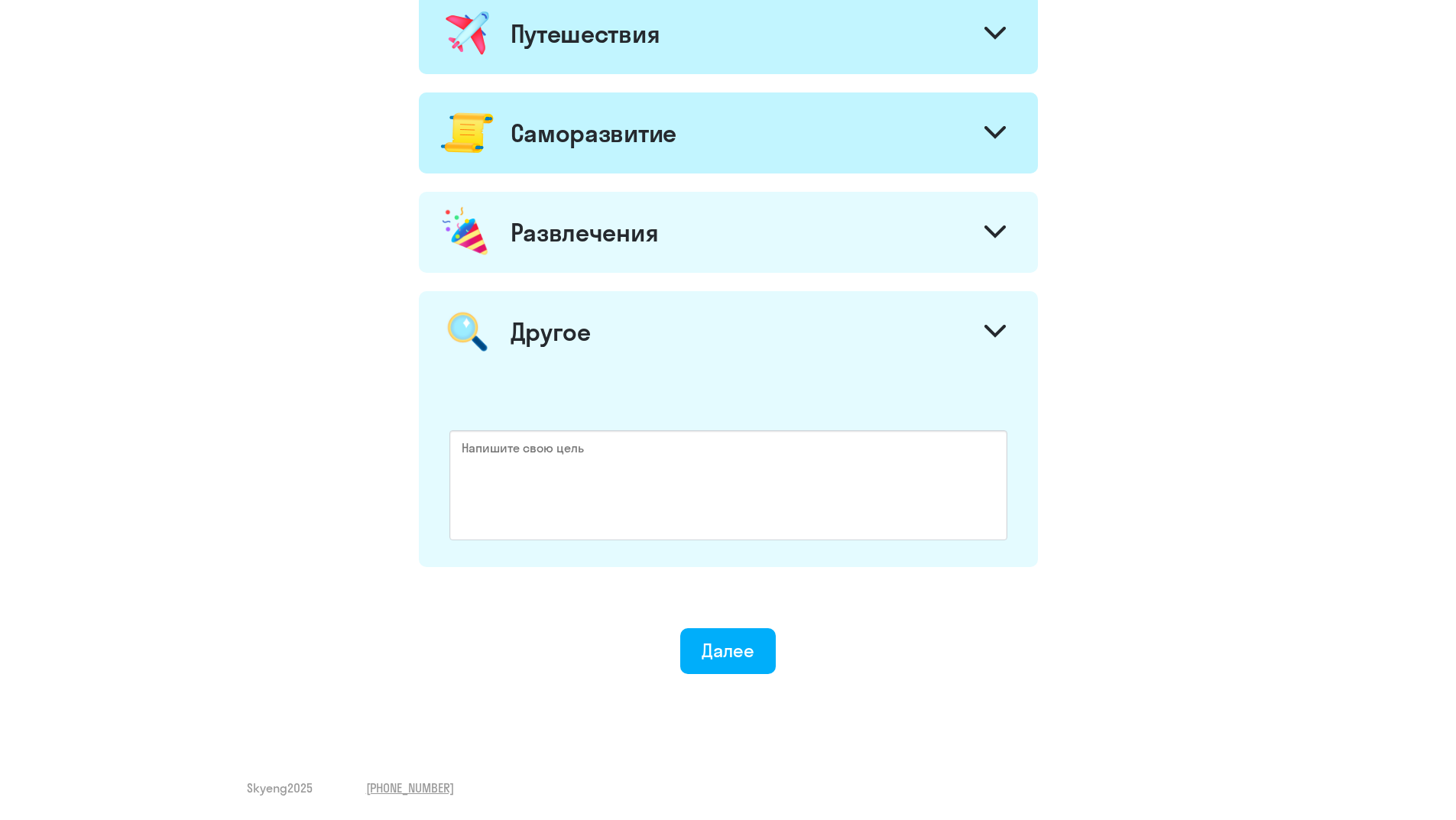
click at [999, 328] on icon at bounding box center [995, 331] width 22 height 13
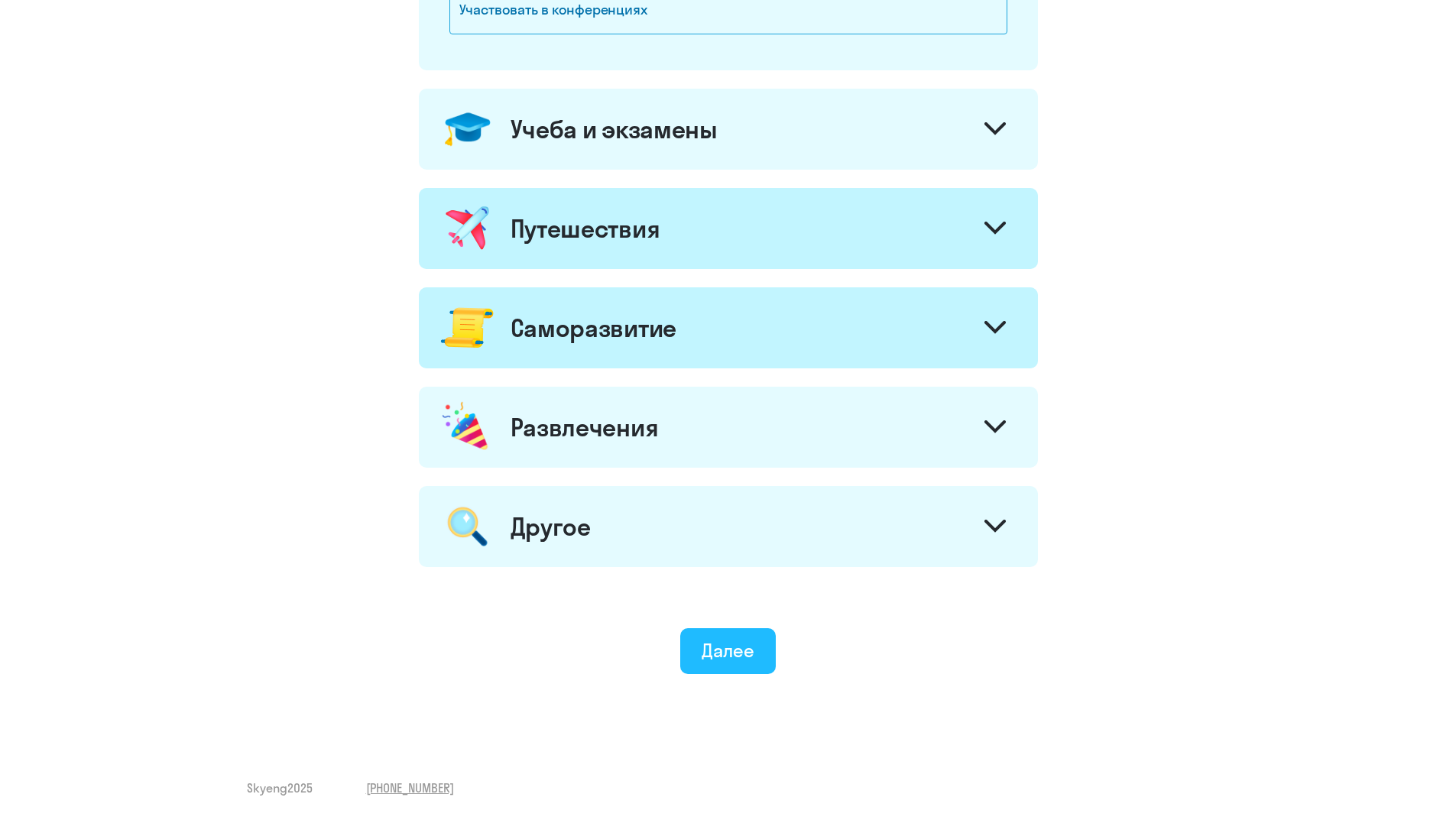
click at [721, 650] on div "Далее" at bounding box center [728, 651] width 52 height 24
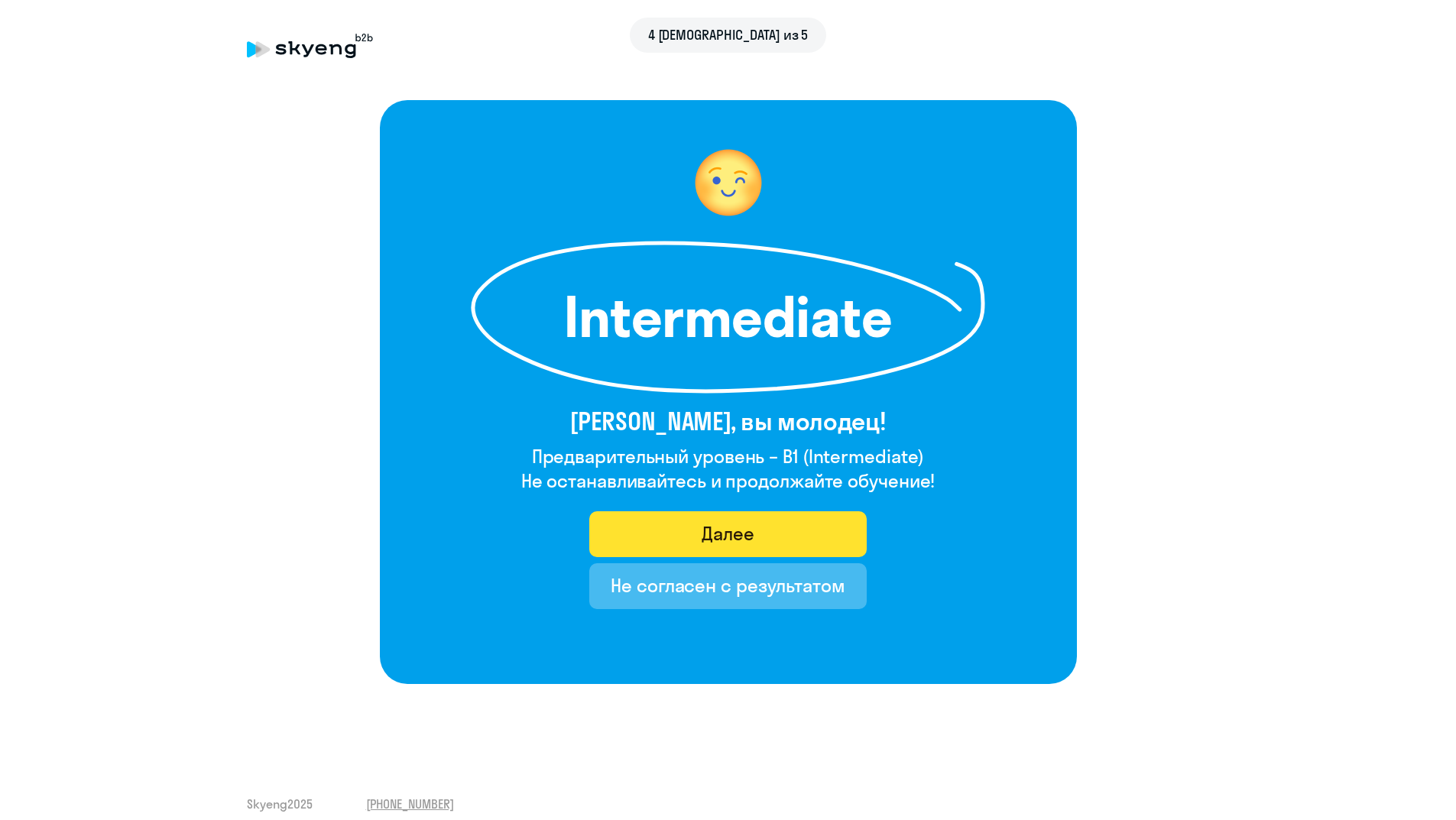
click at [724, 527] on div "Далее" at bounding box center [728, 534] width 52 height 24
